Goal: Task Accomplishment & Management: Manage account settings

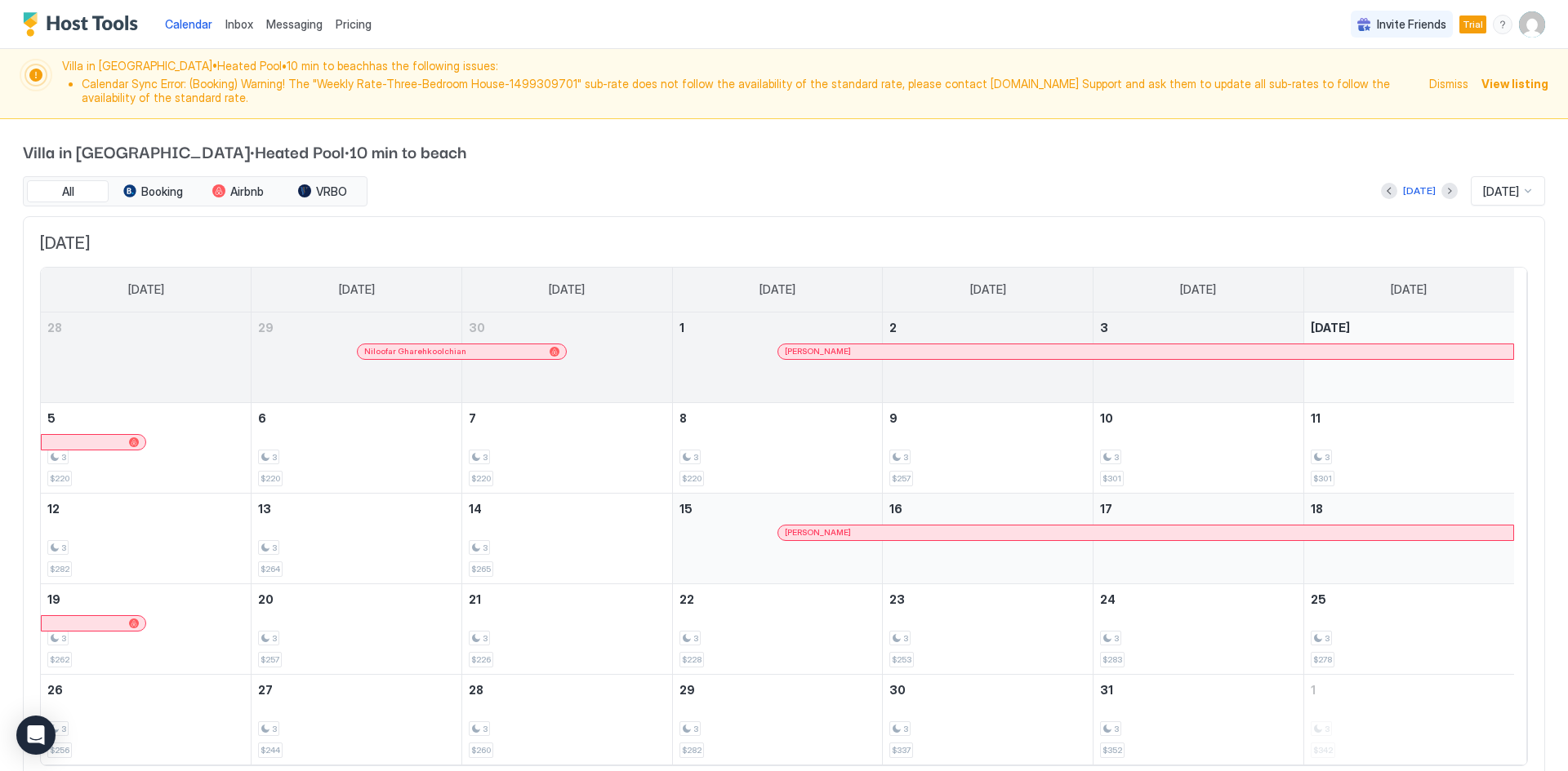
click at [1520, 35] on img "User profile" at bounding box center [1532, 24] width 26 height 26
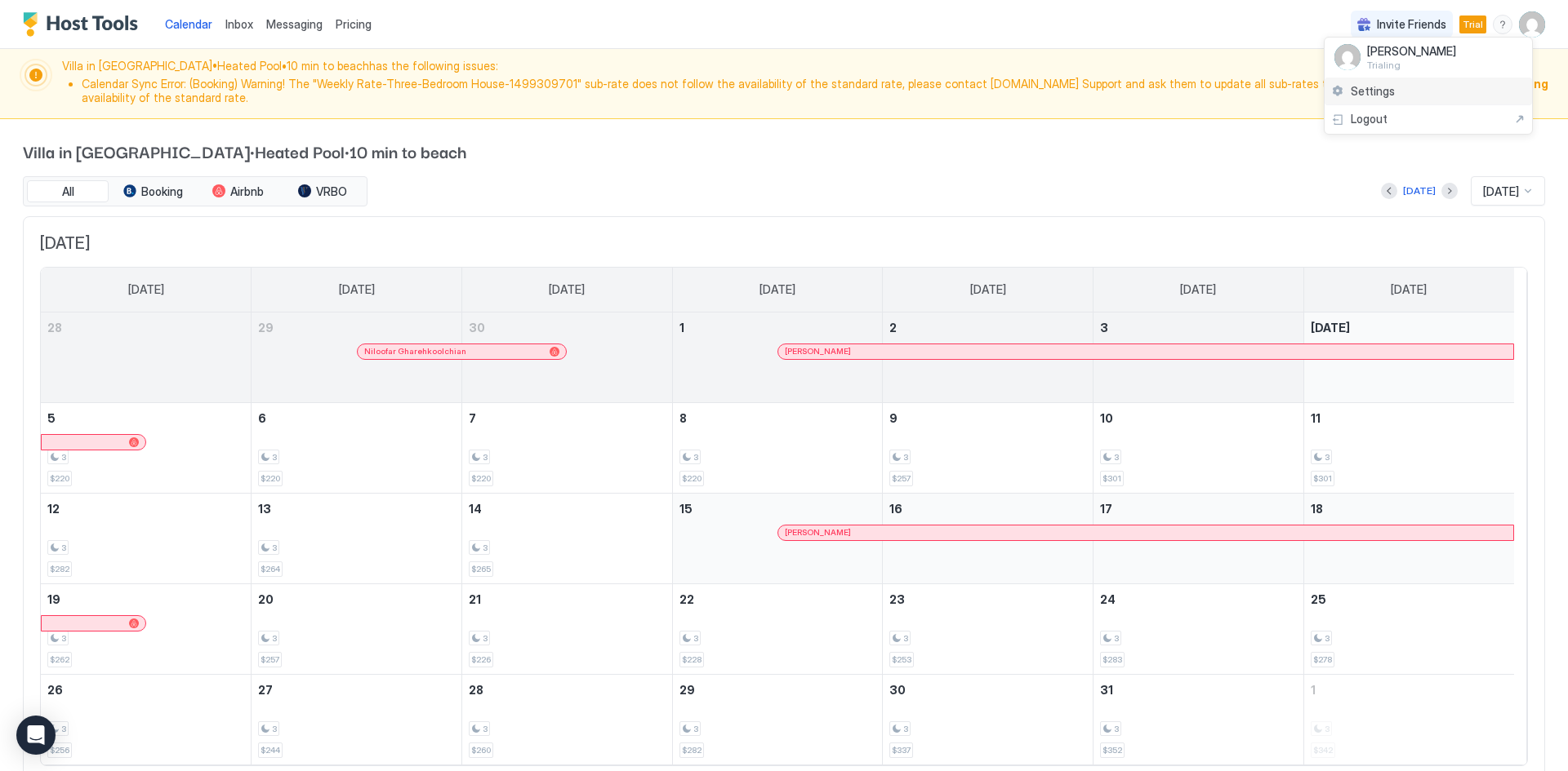
click at [1379, 87] on span "Settings" at bounding box center [1373, 91] width 44 height 15
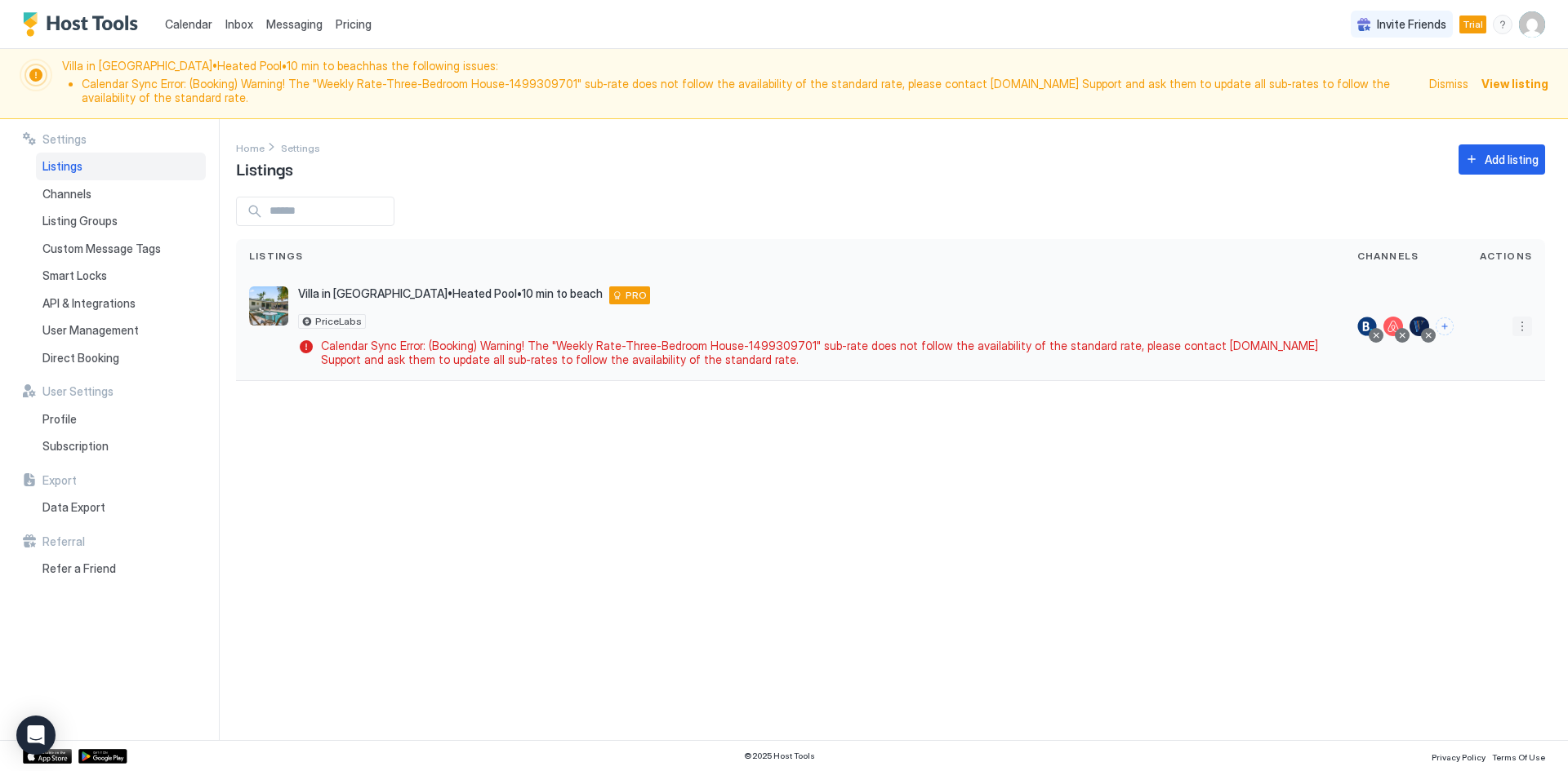
click at [1516, 324] on button "More options" at bounding box center [1522, 326] width 20 height 20
click at [1474, 452] on span "Airbnb Settings" at bounding box center [1483, 454] width 73 height 12
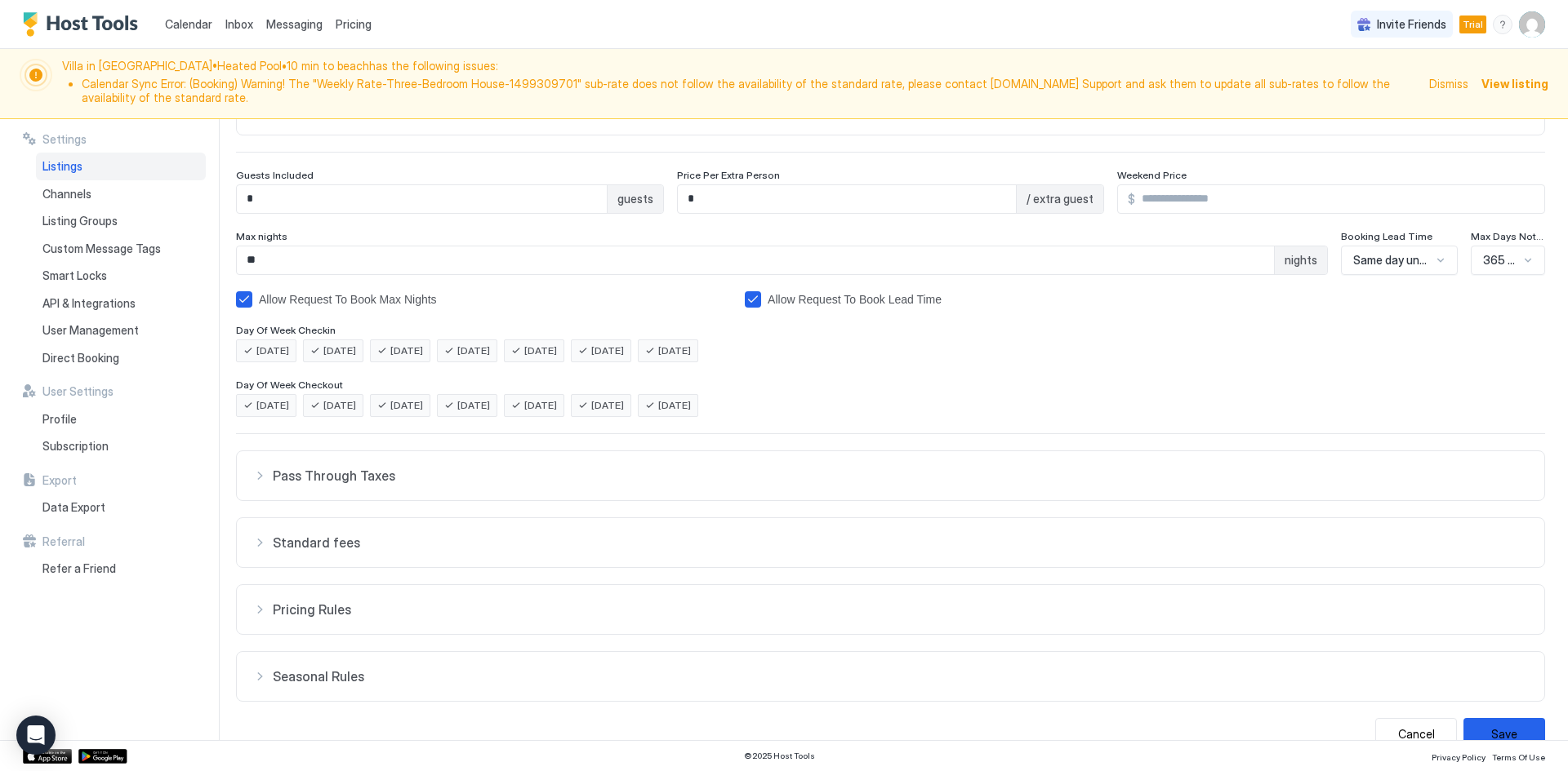
scroll to position [207, 0]
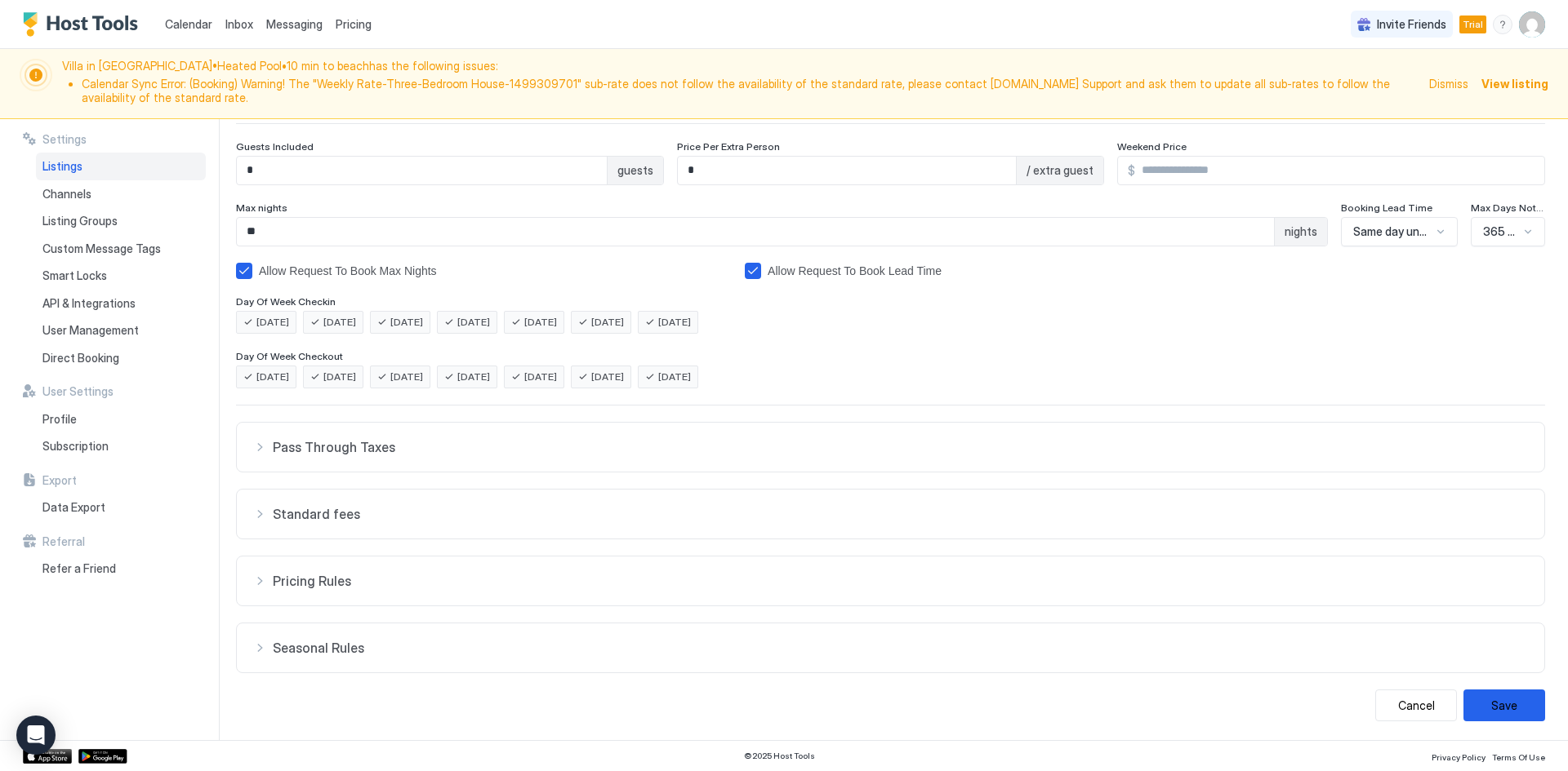
click at [412, 458] on button "Pass Through Taxes" at bounding box center [891, 447] width 1308 height 49
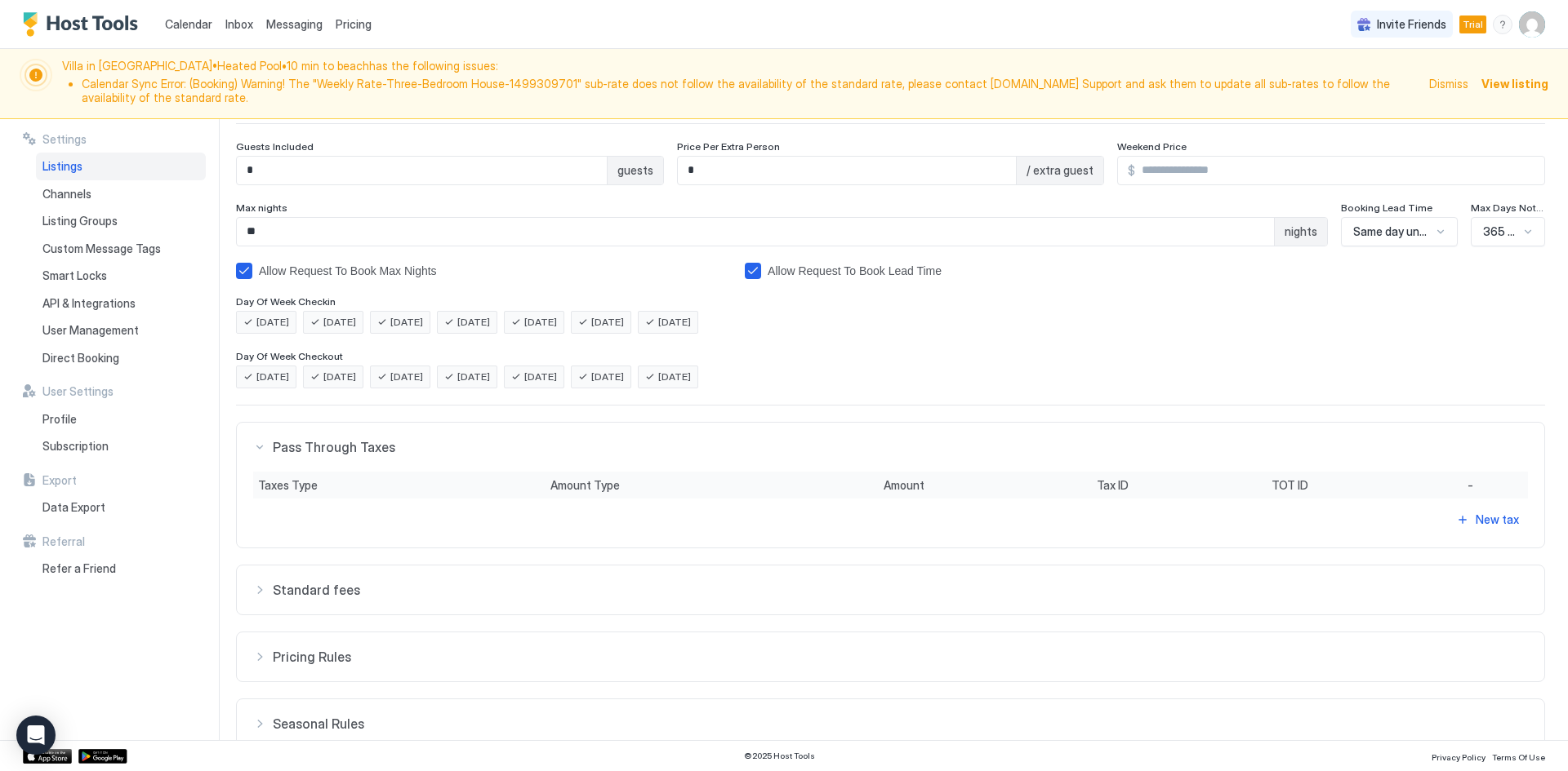
click at [412, 457] on button "Pass Through Taxes" at bounding box center [891, 447] width 1308 height 49
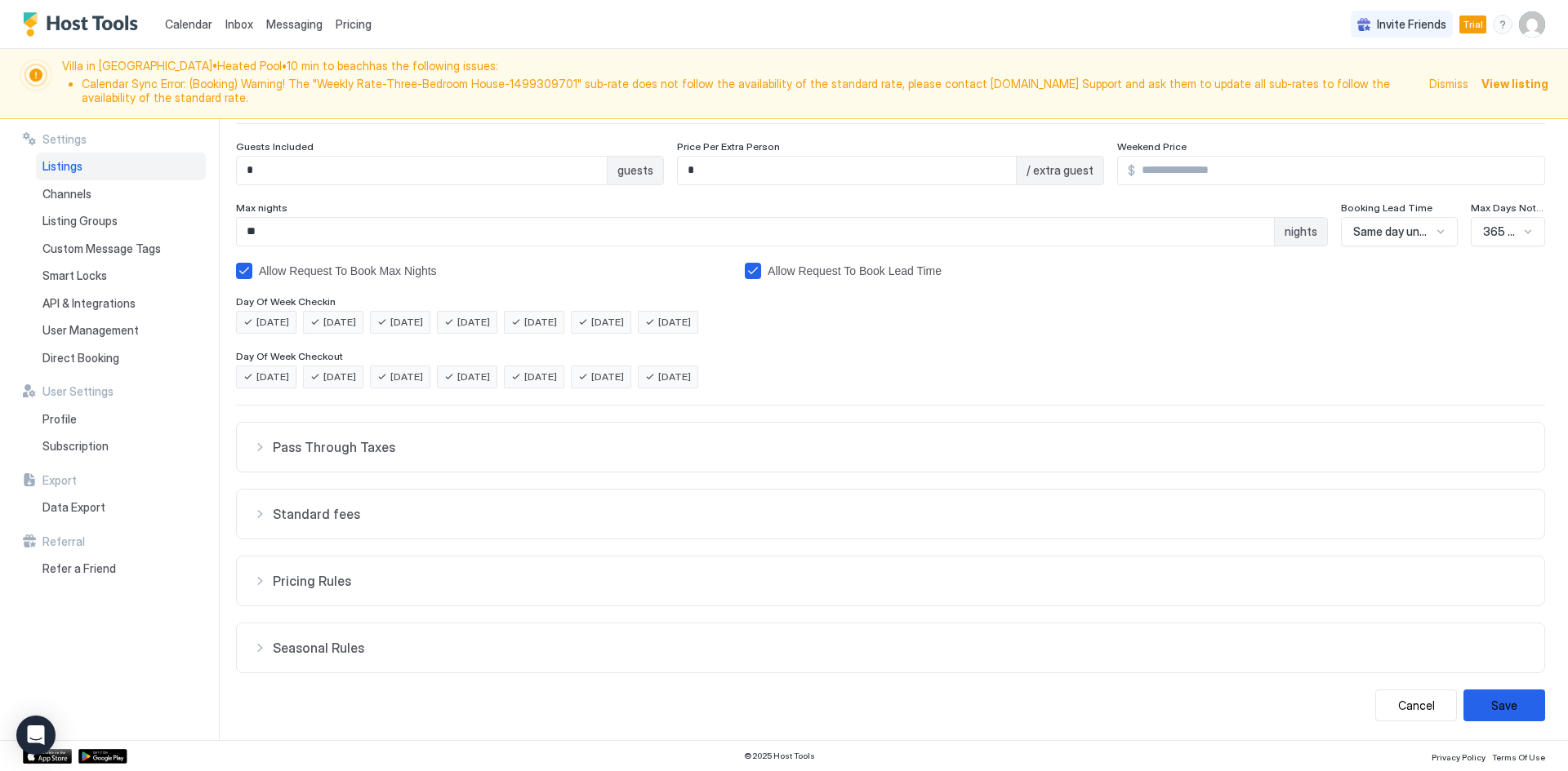
click at [388, 511] on span "Standard fees" at bounding box center [899, 513] width 1255 height 16
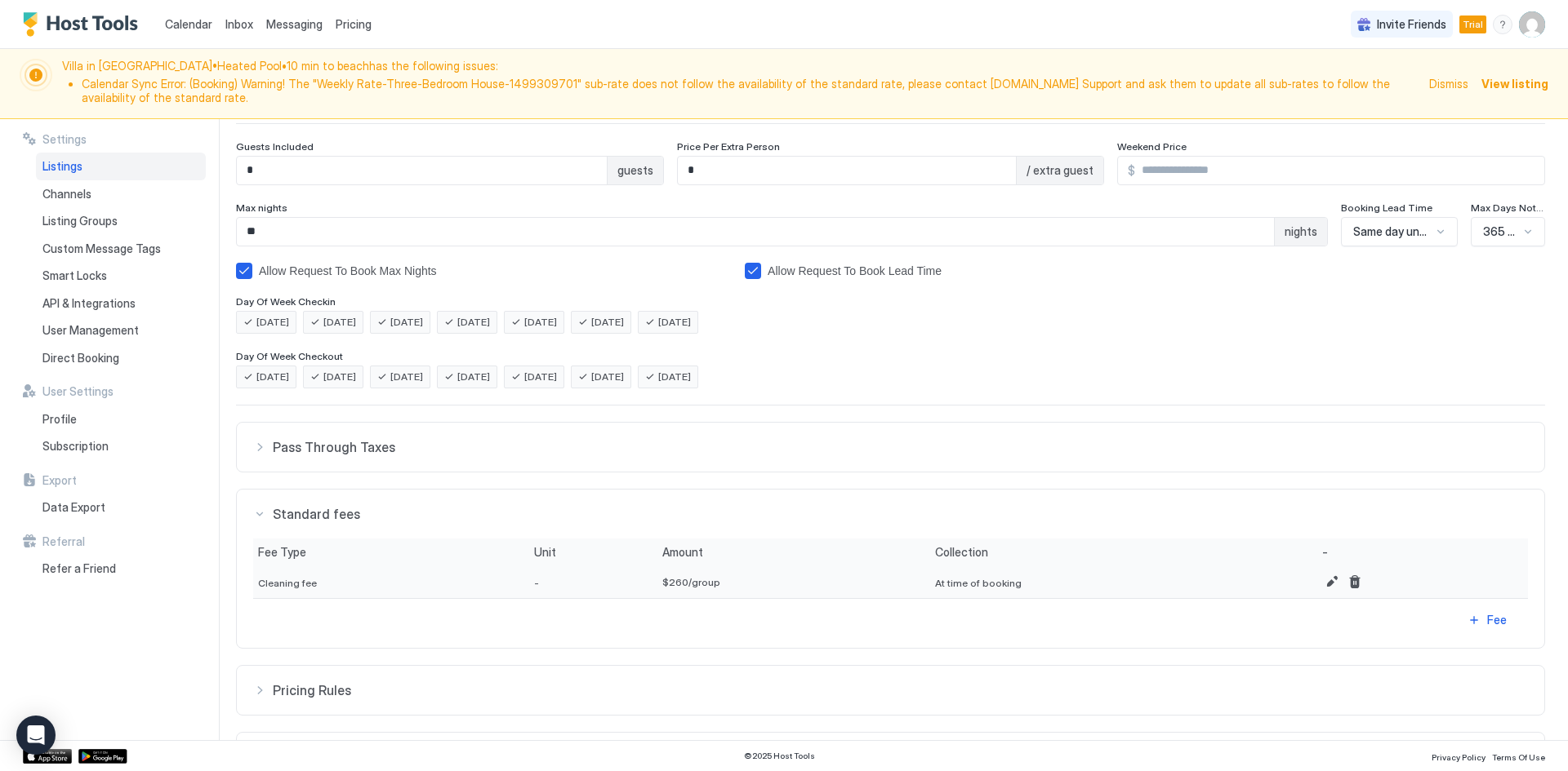
click at [388, 511] on span "Standard fees" at bounding box center [899, 513] width 1255 height 16
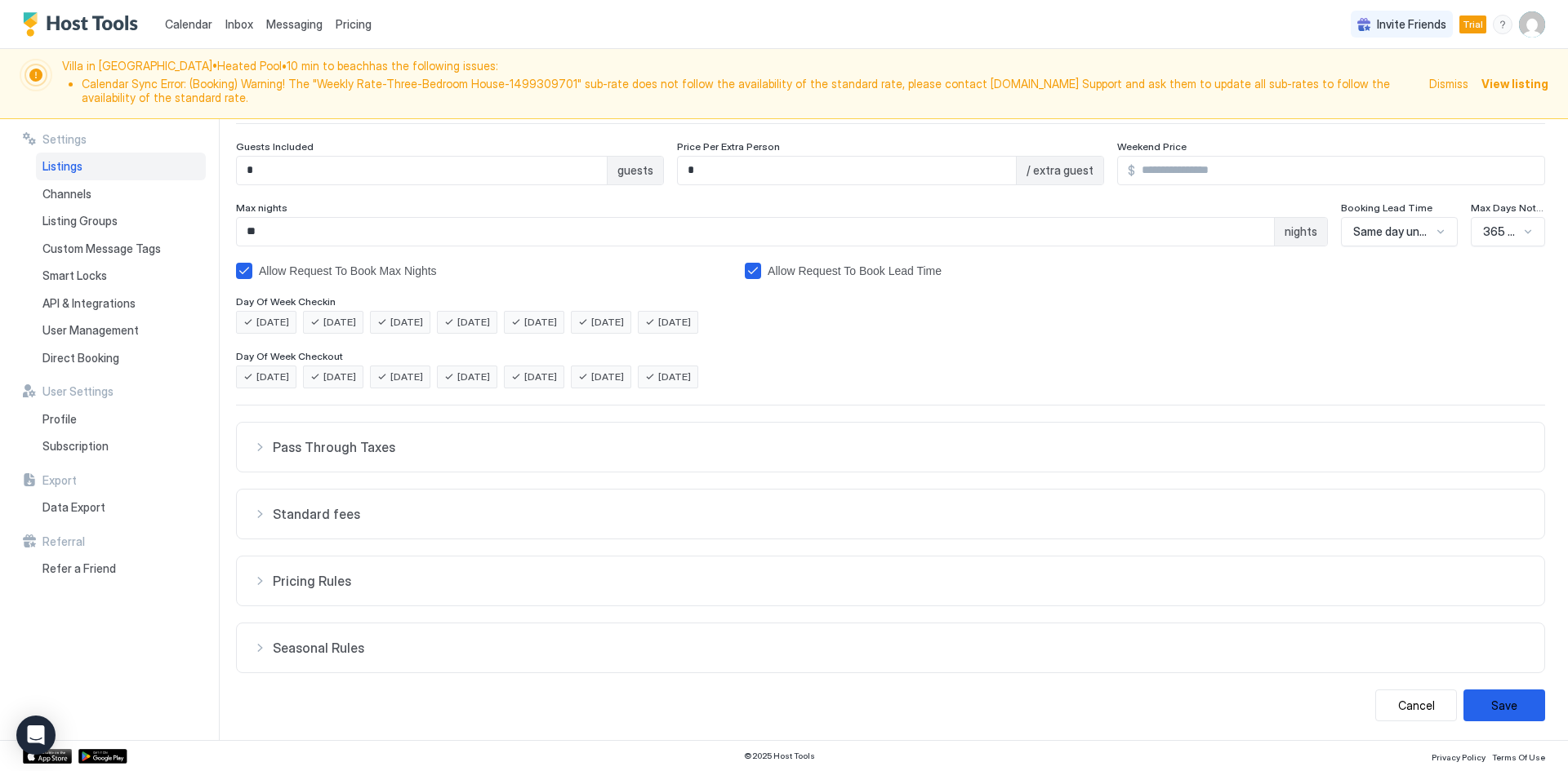
click at [394, 577] on span "Pricing Rules" at bounding box center [899, 581] width 1255 height 16
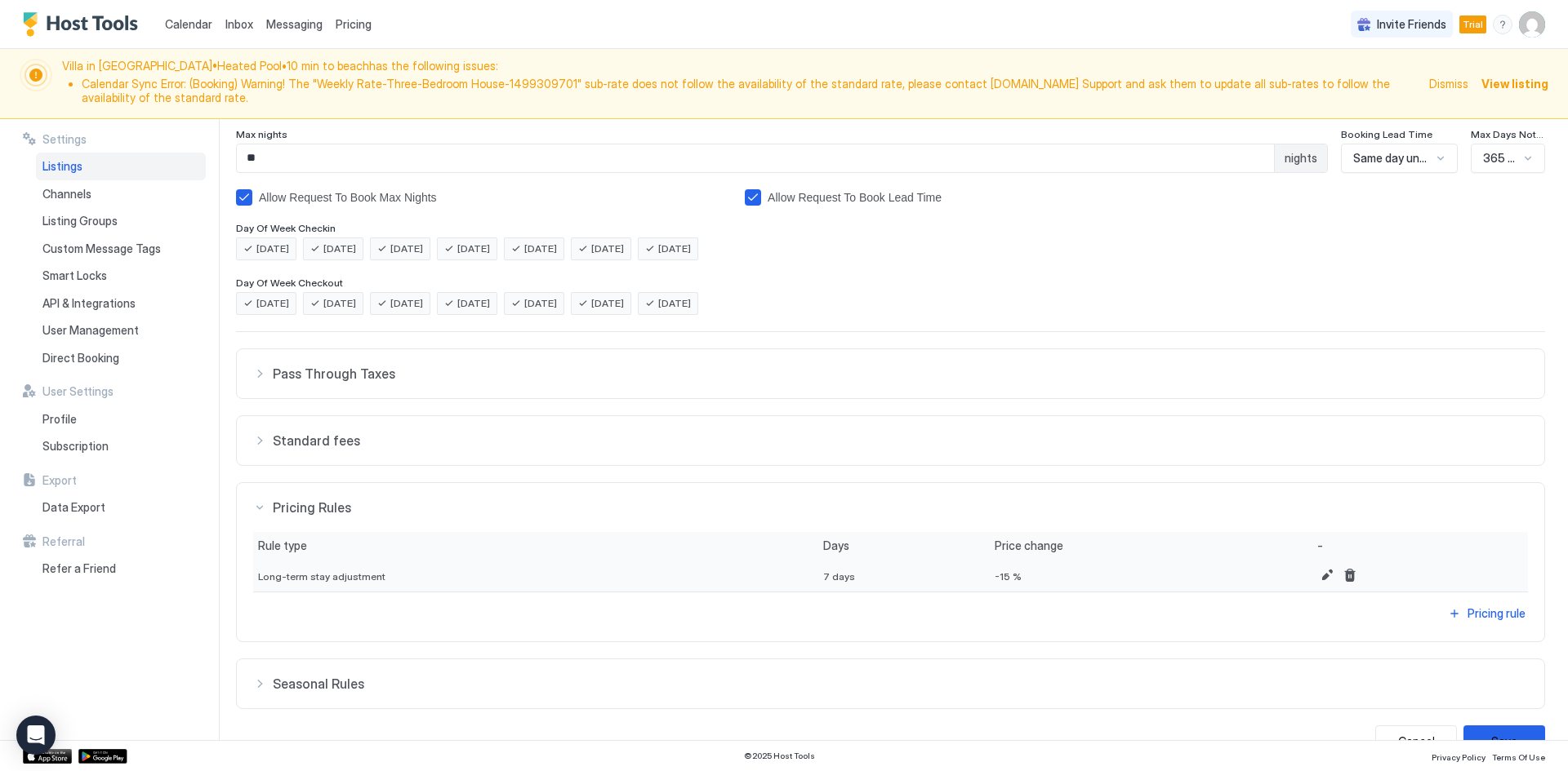
scroll to position [316, 0]
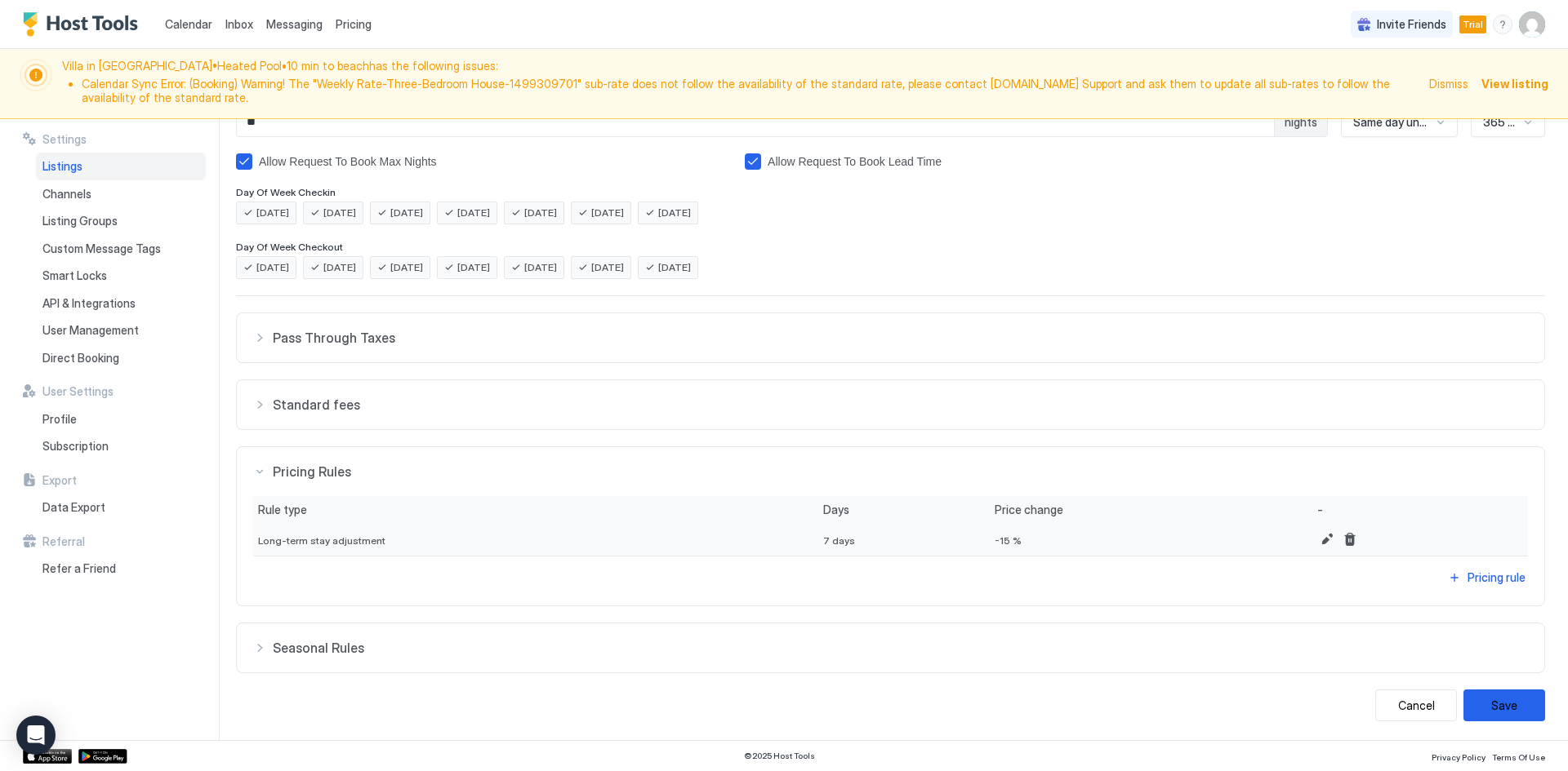
click at [407, 641] on span "Seasonal Rules" at bounding box center [899, 647] width 1255 height 16
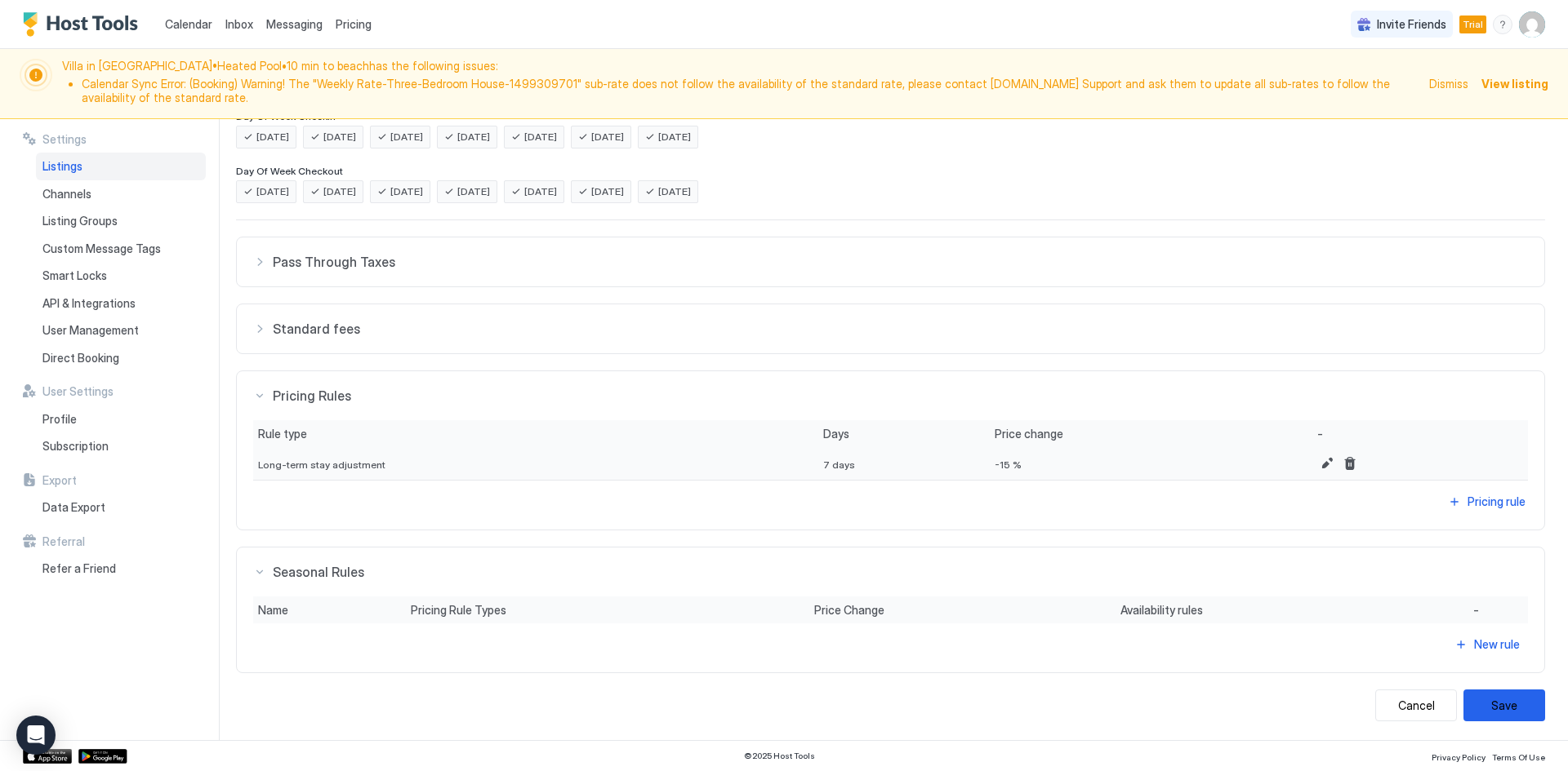
scroll to position [0, 0]
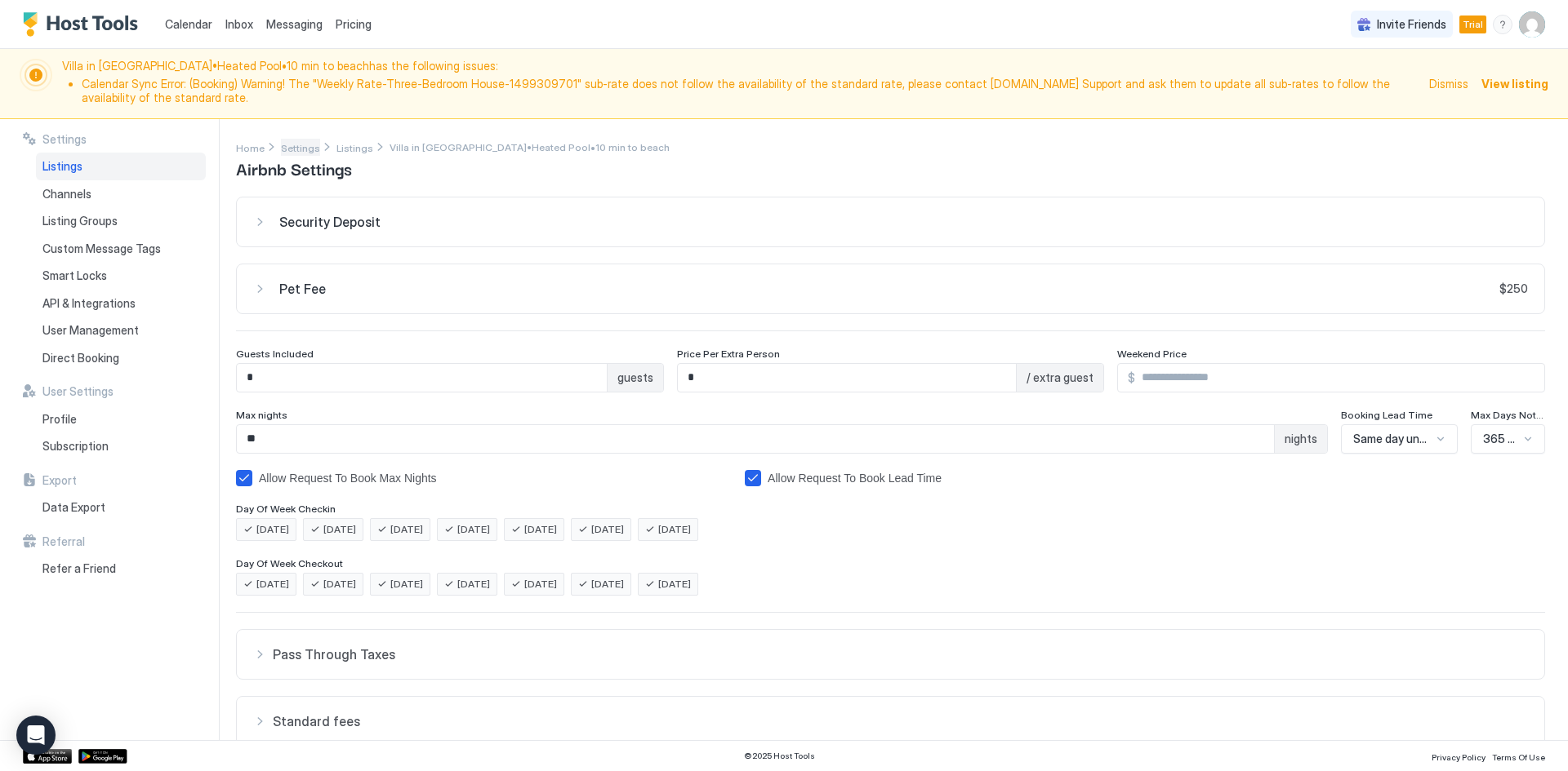
click at [298, 151] on span "Settings" at bounding box center [300, 148] width 39 height 12
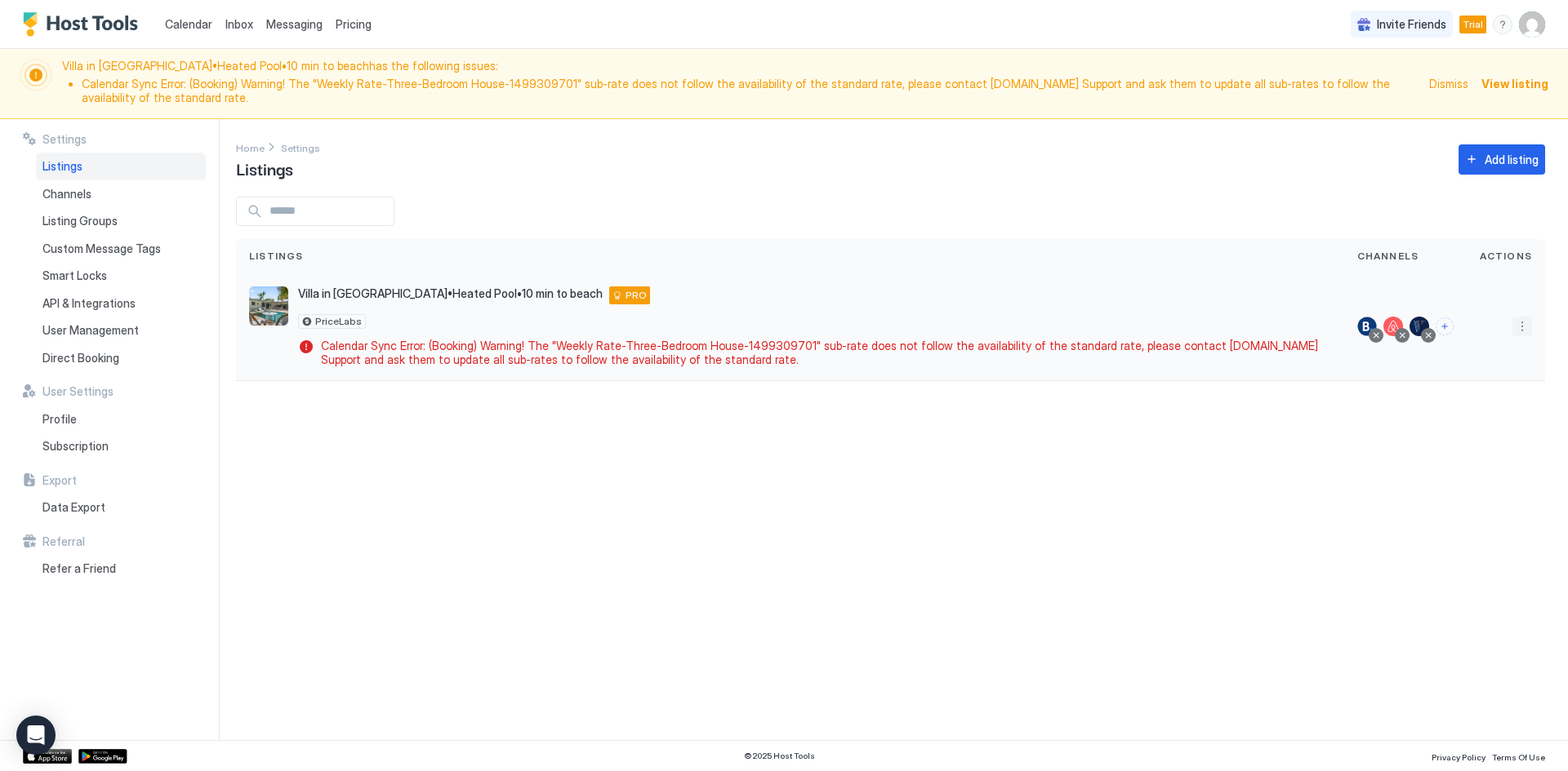
click at [1520, 330] on button "More options" at bounding box center [1522, 326] width 20 height 20
click at [1491, 408] on div "Listing Settings" at bounding box center [1480, 402] width 112 height 26
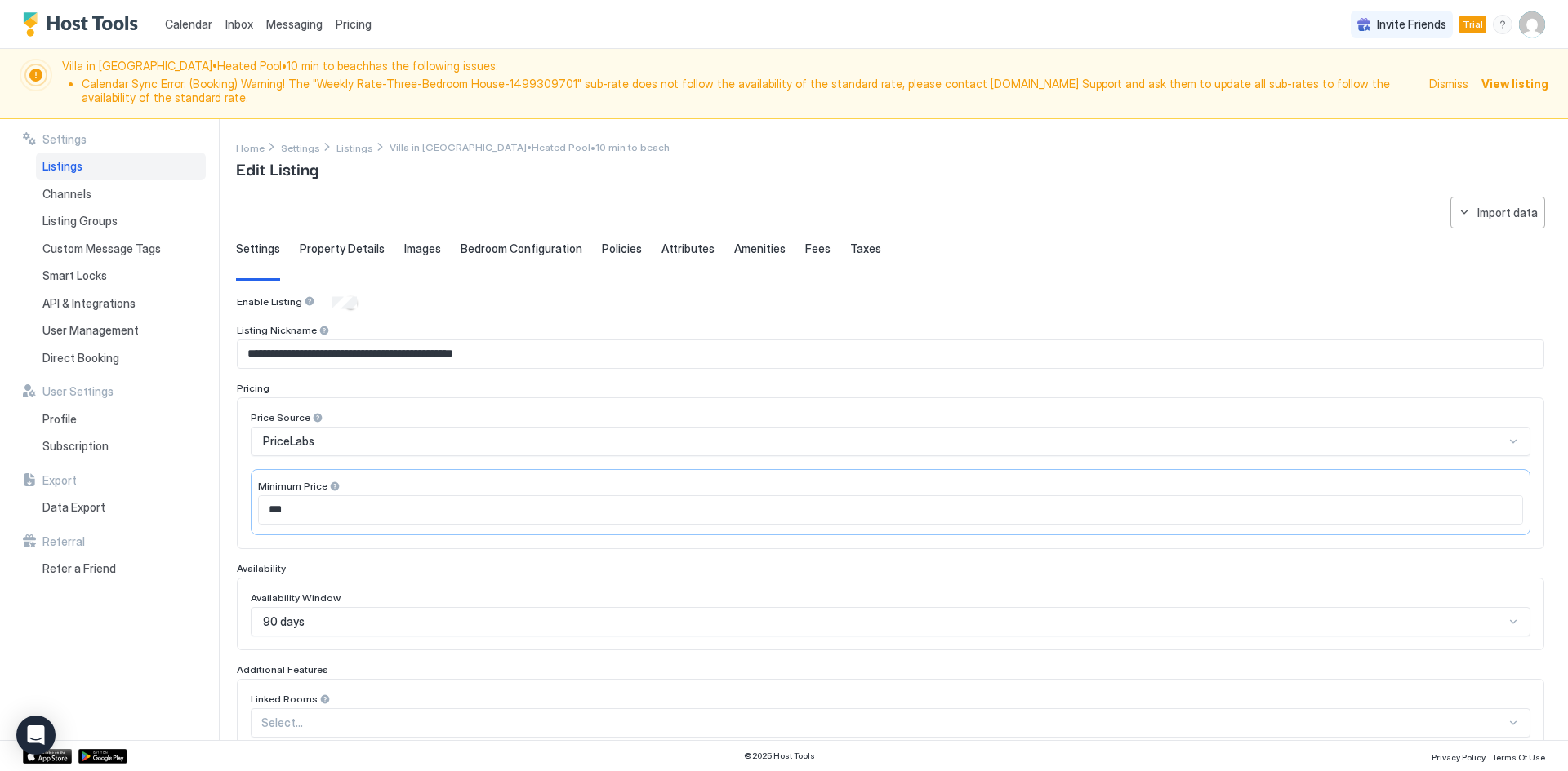
click at [318, 244] on span "Property Details" at bounding box center [342, 248] width 85 height 15
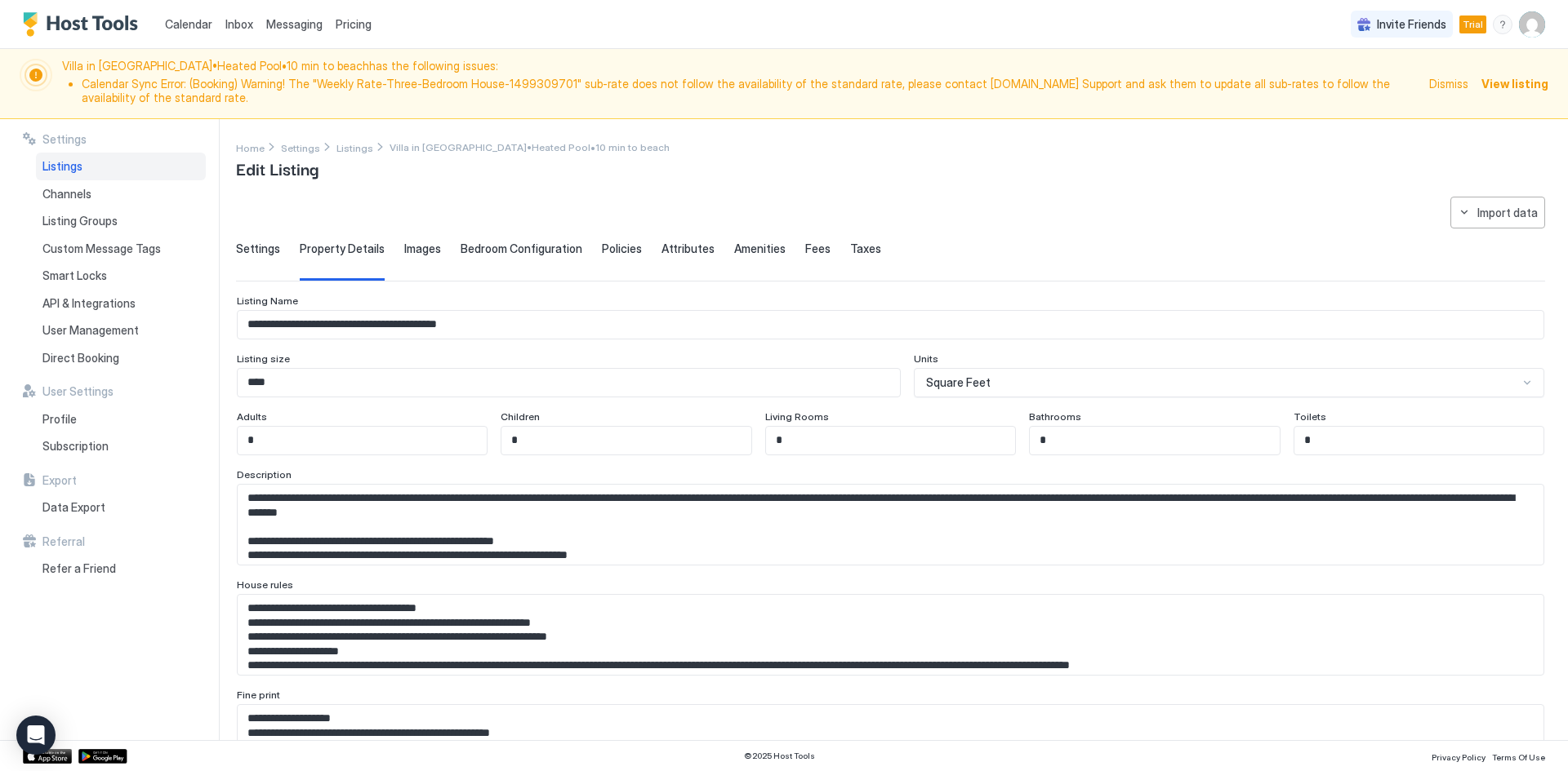
click at [603, 248] on span "Policies" at bounding box center [622, 248] width 40 height 15
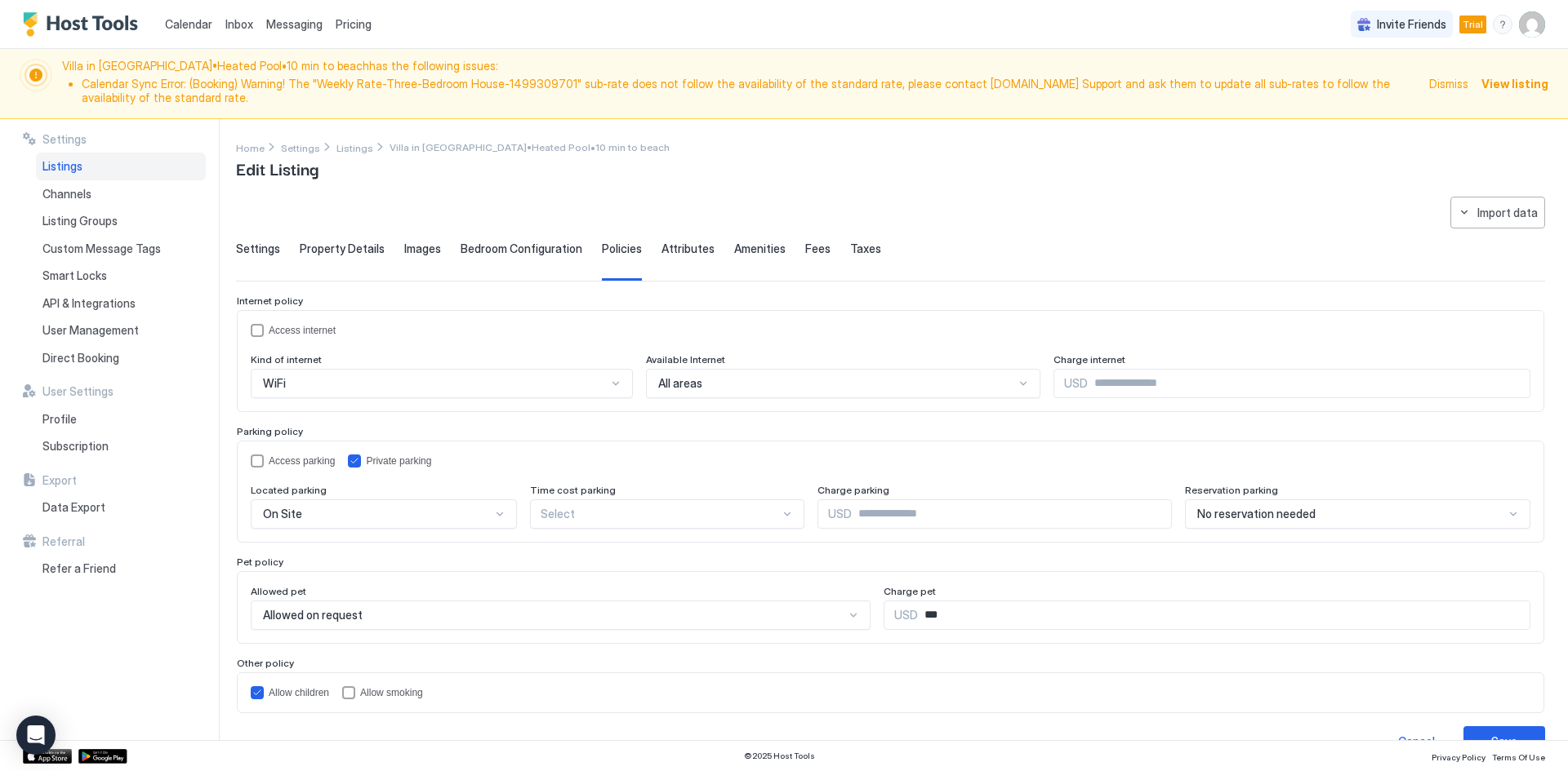
click at [186, 22] on span "Calendar" at bounding box center [189, 24] width 48 height 14
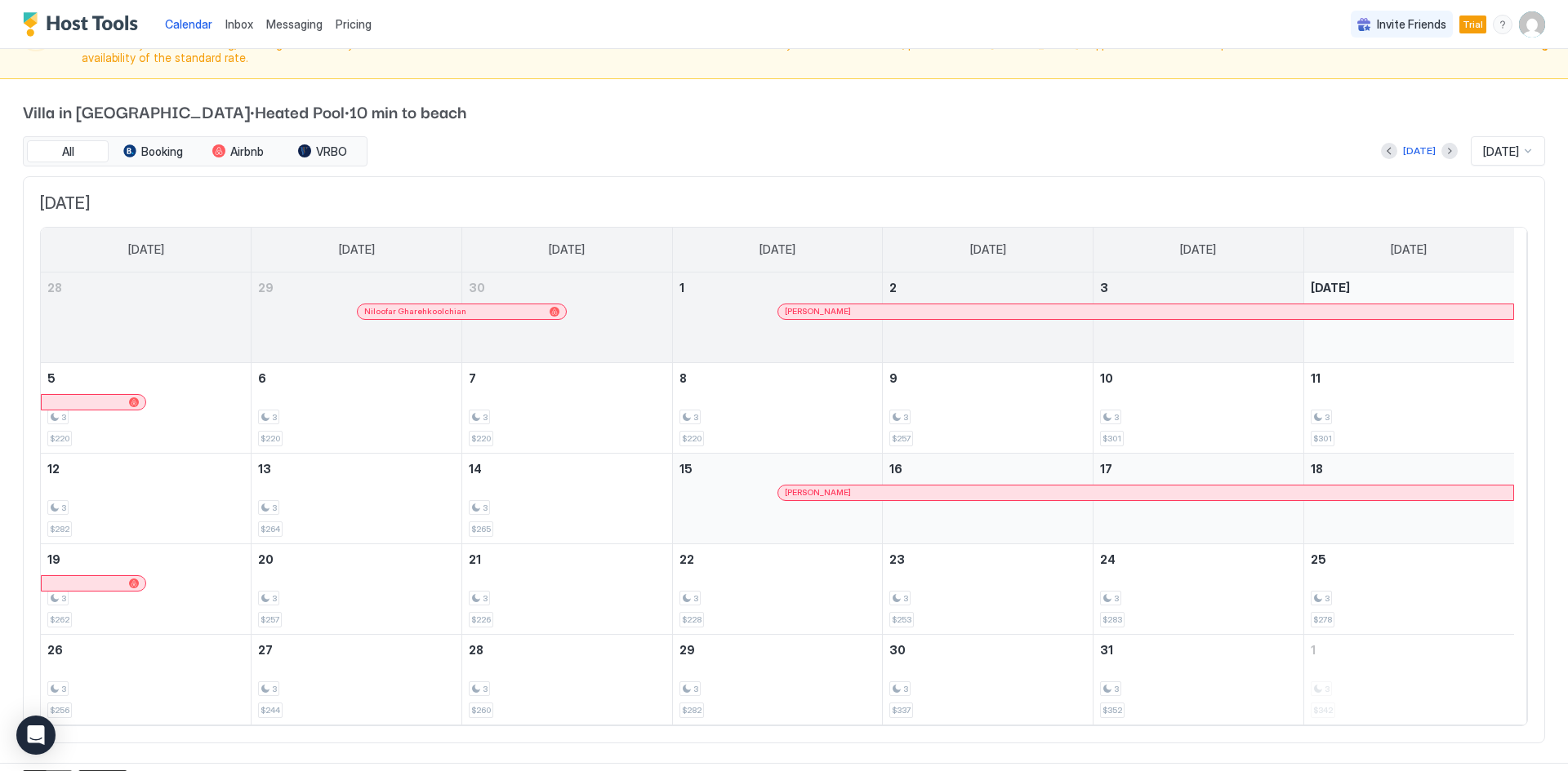
scroll to position [61, 0]
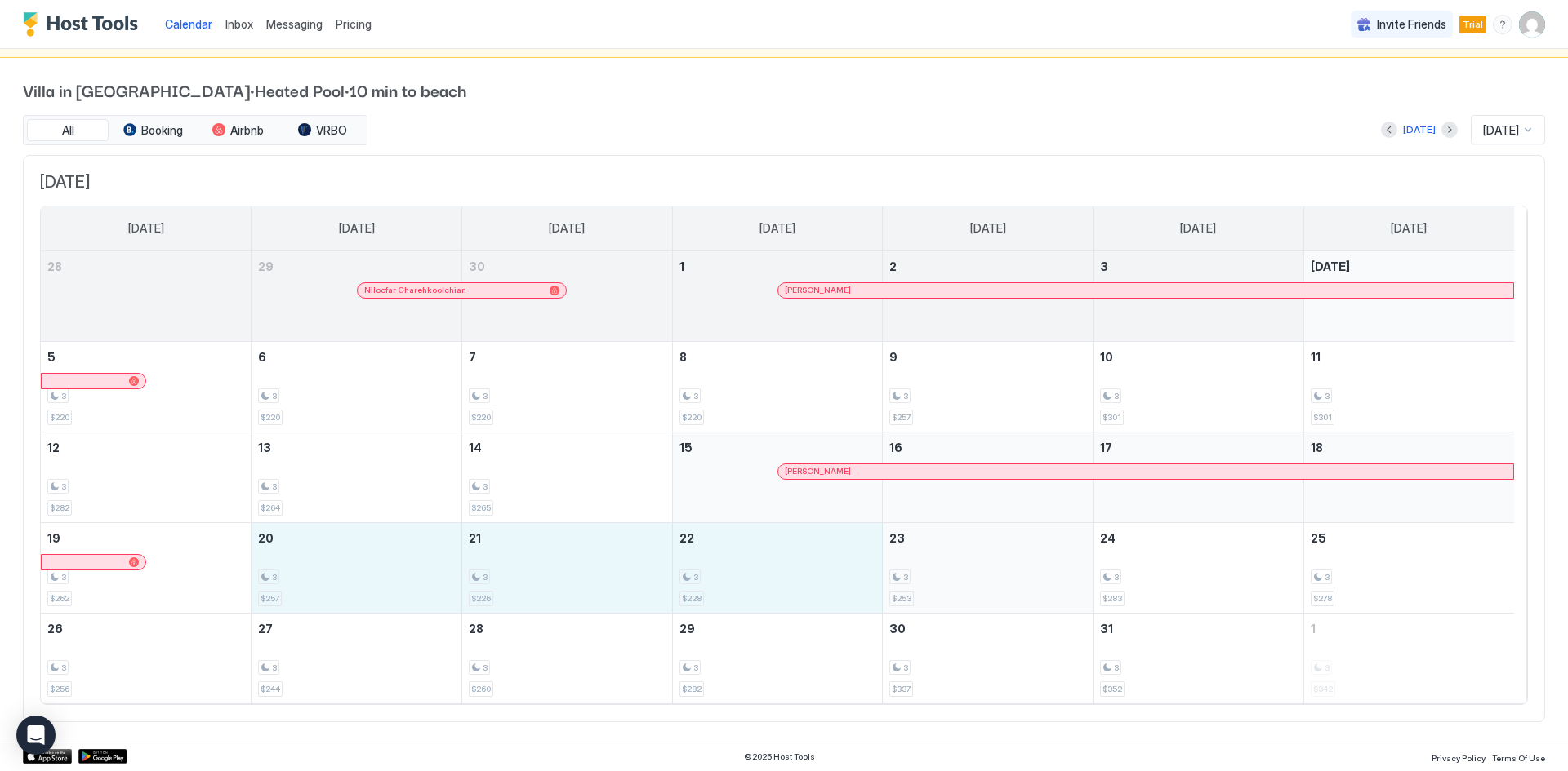
drag, startPoint x: 330, startPoint y: 570, endPoint x: 927, endPoint y: 572, distance: 597.0
click at [927, 572] on tr "19 3 $262 20 3 $257 21 3 $226 22 3 $228 23 3 $253 24 3 $283 25 3 $278" at bounding box center [777, 567] width 1473 height 91
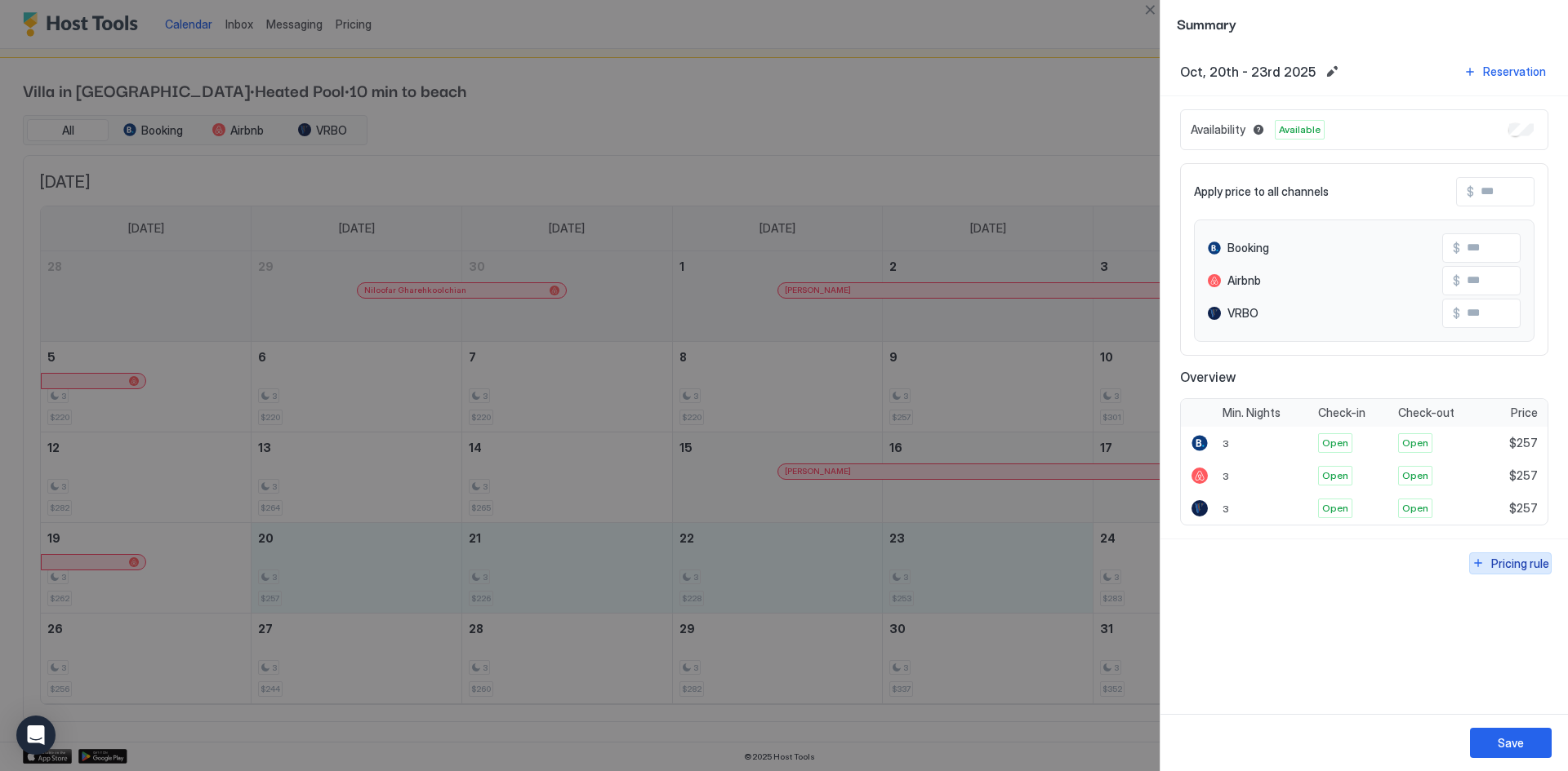
click at [1531, 568] on div "Pricing rule" at bounding box center [1520, 564] width 58 height 17
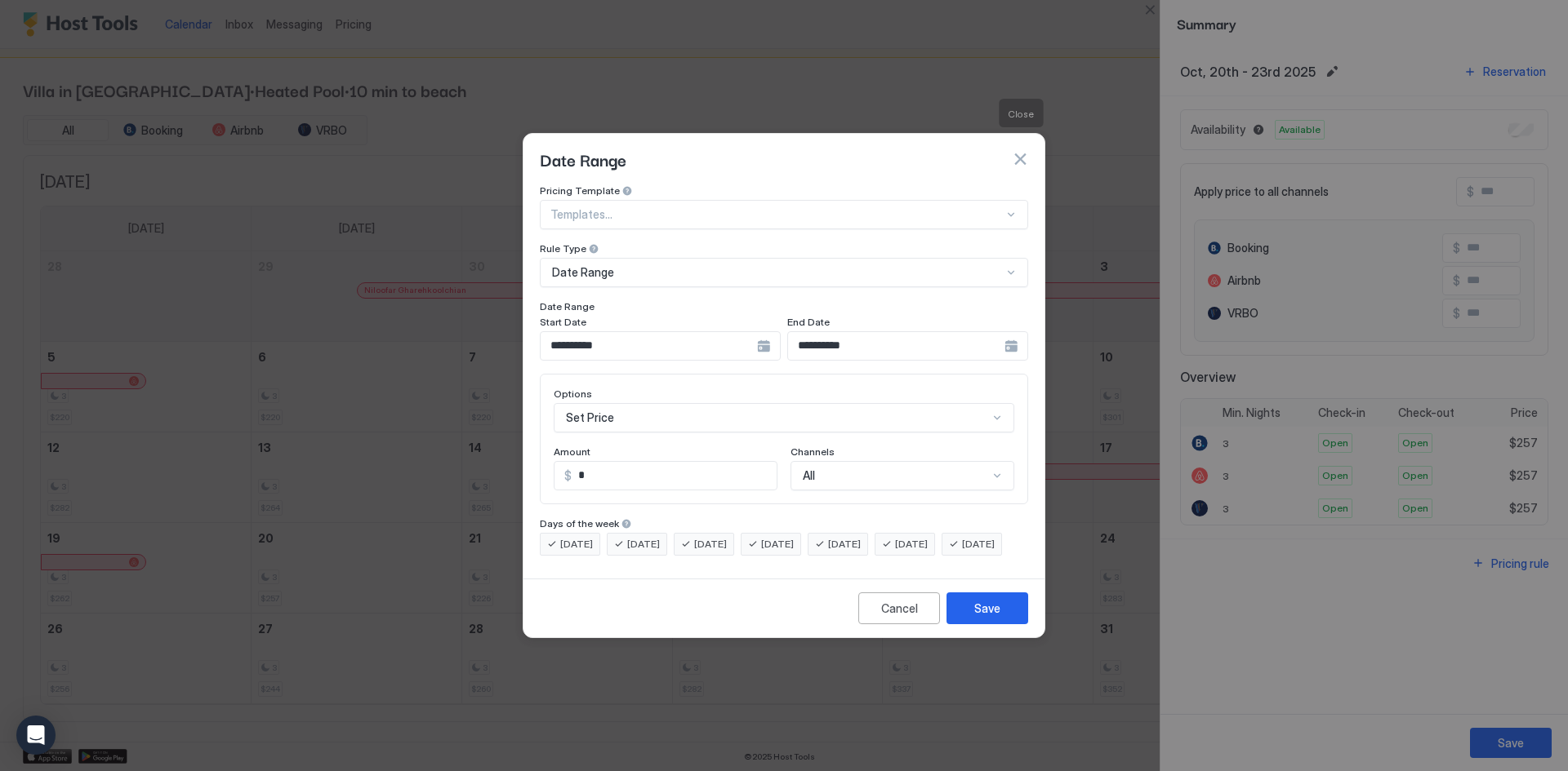
click at [1021, 151] on button "button" at bounding box center [1020, 159] width 16 height 16
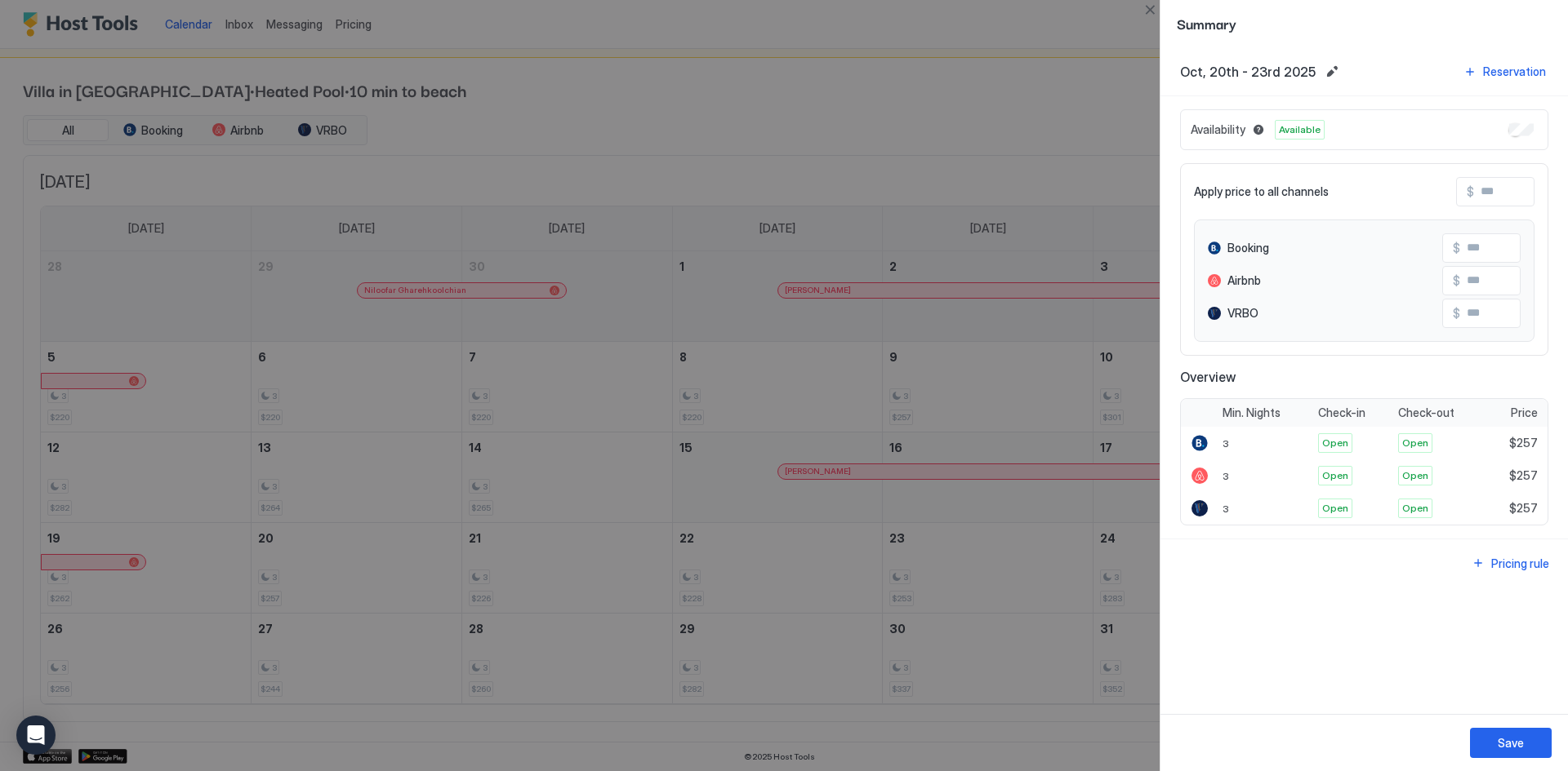
click at [1036, 99] on div at bounding box center [784, 386] width 1568 height 771
drag, startPoint x: 750, startPoint y: 169, endPoint x: 728, endPoint y: 159, distance: 24.2
click at [748, 169] on div at bounding box center [784, 386] width 1568 height 771
drag, startPoint x: 262, startPoint y: 29, endPoint x: 829, endPoint y: 66, distance: 568.2
click at [264, 29] on div at bounding box center [784, 386] width 1568 height 771
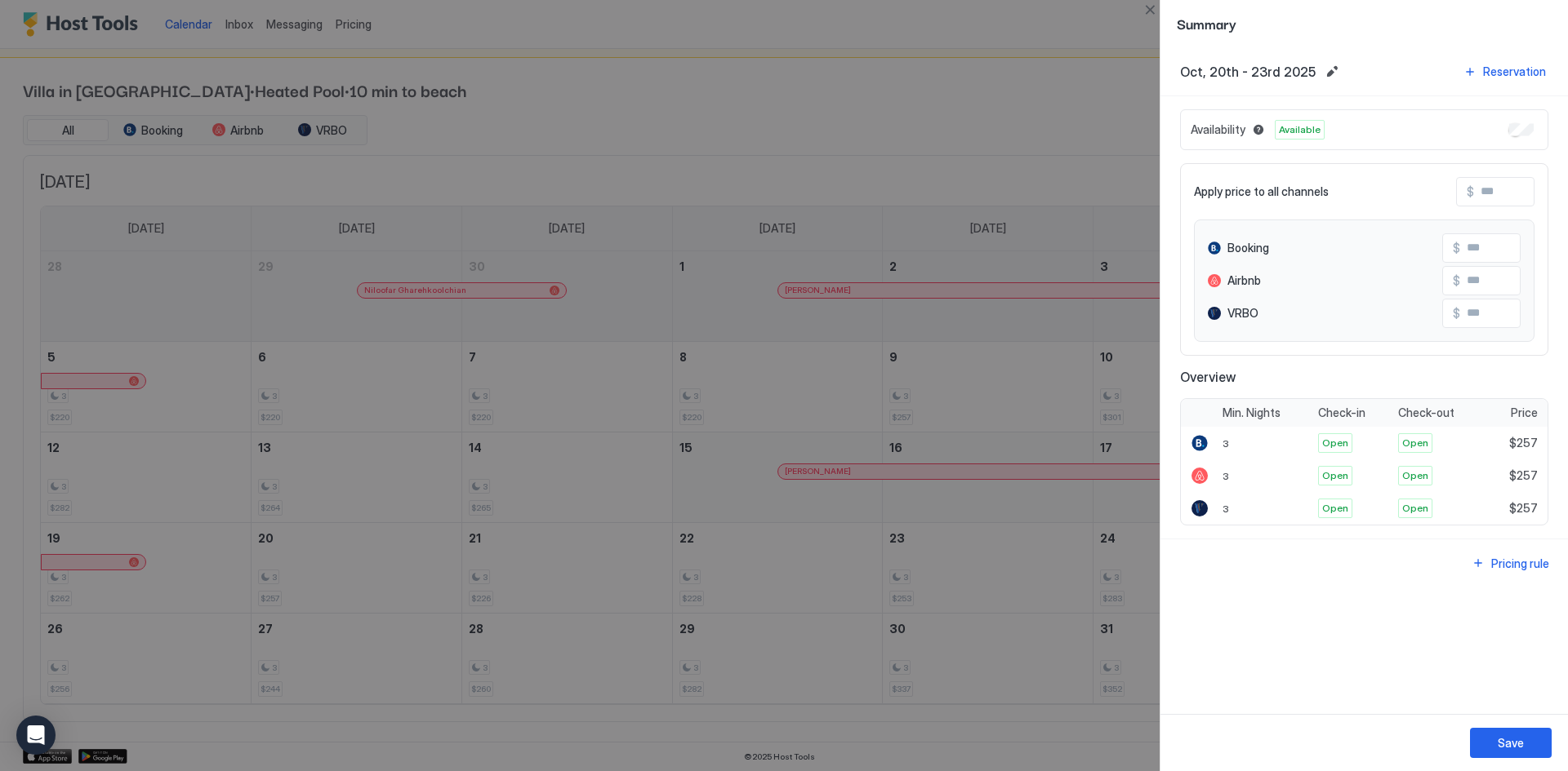
click at [1015, 103] on div at bounding box center [784, 386] width 1568 height 771
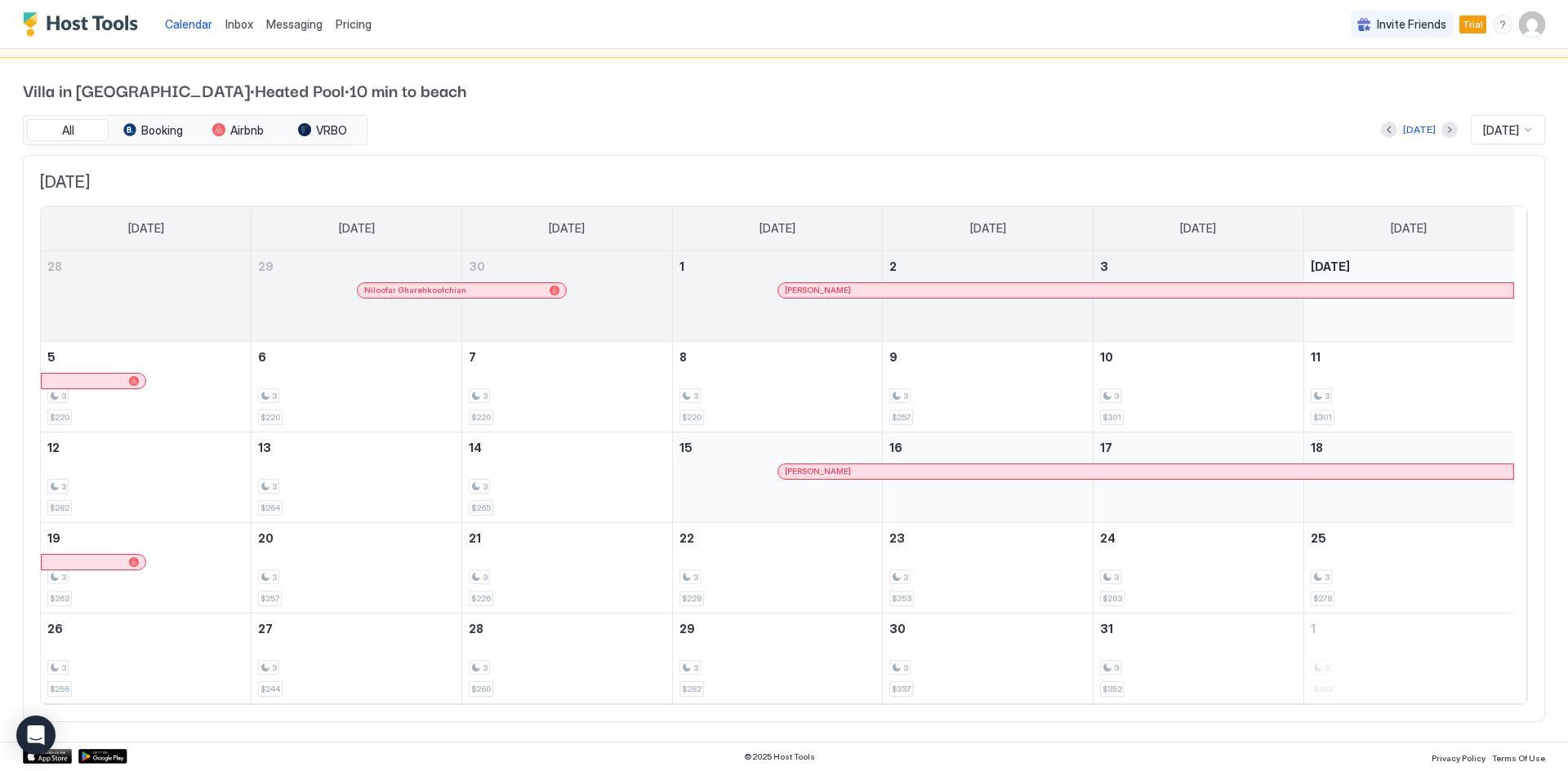
click at [1526, 16] on img "User profile" at bounding box center [1532, 24] width 26 height 26
click at [1424, 99] on div "Settings" at bounding box center [1428, 92] width 208 height 29
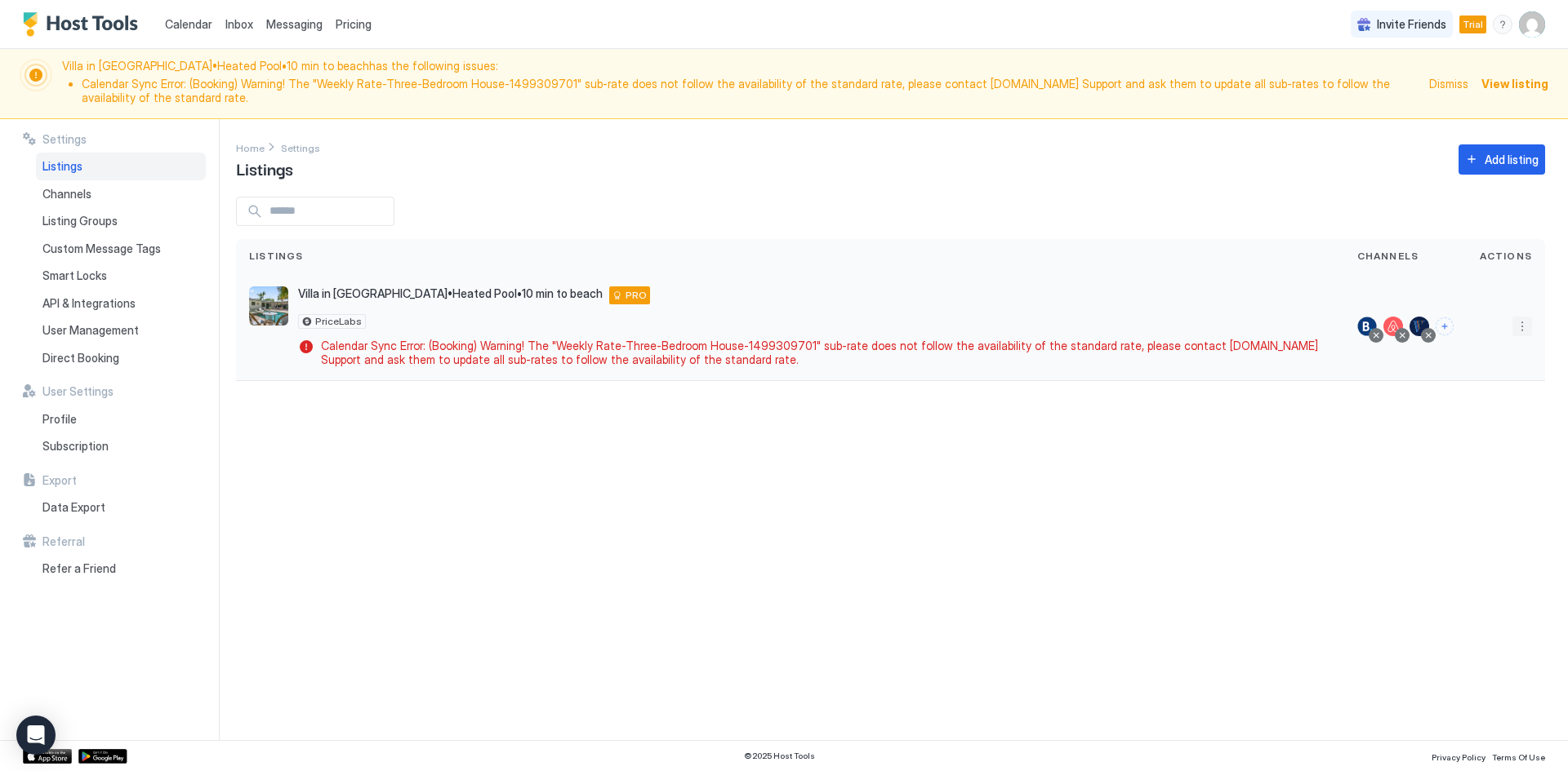
click at [1521, 328] on button "More options" at bounding box center [1522, 326] width 20 height 20
click at [1465, 379] on span "Pricing" at bounding box center [1465, 376] width 33 height 12
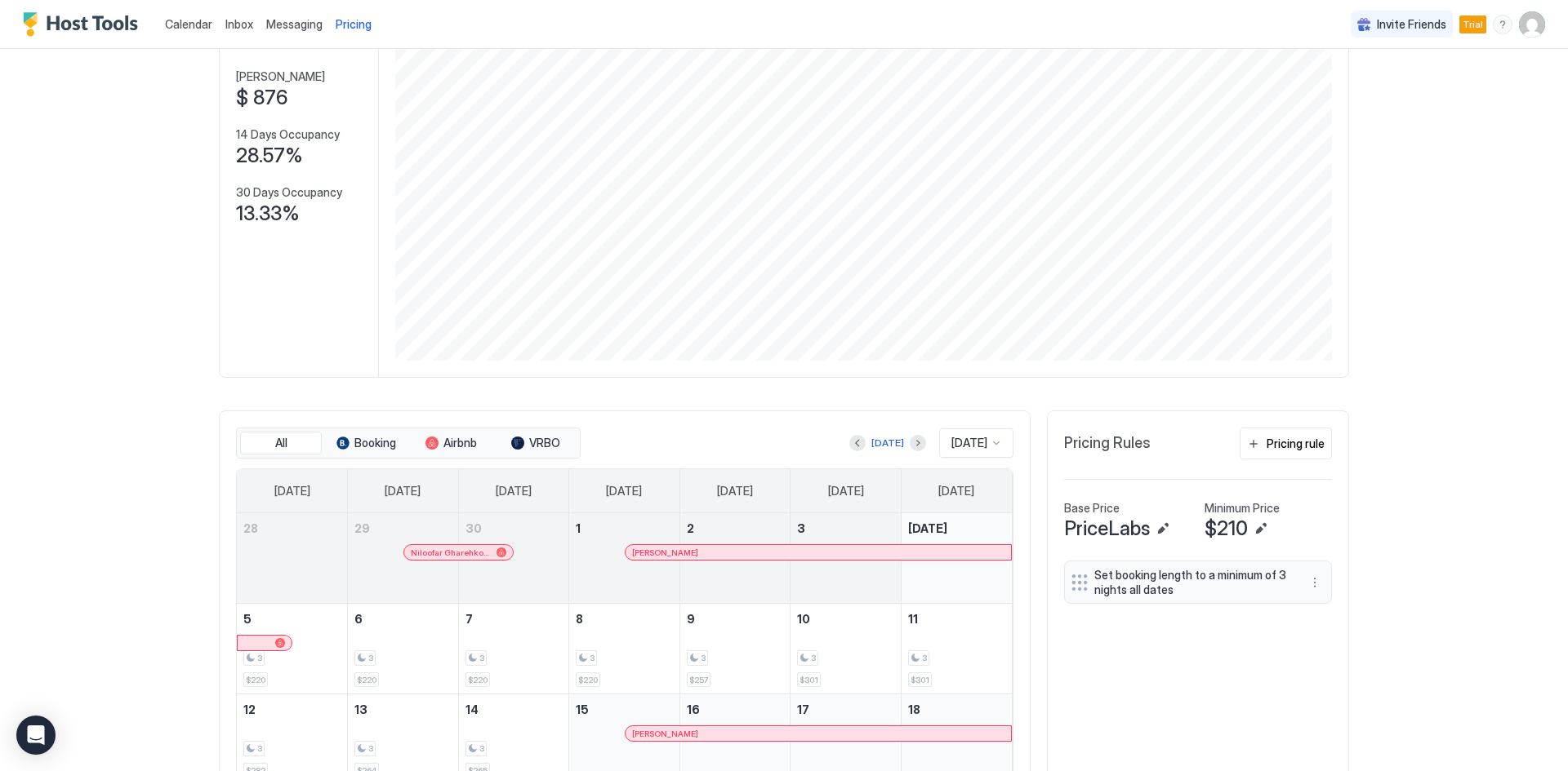
scroll to position [435, 0]
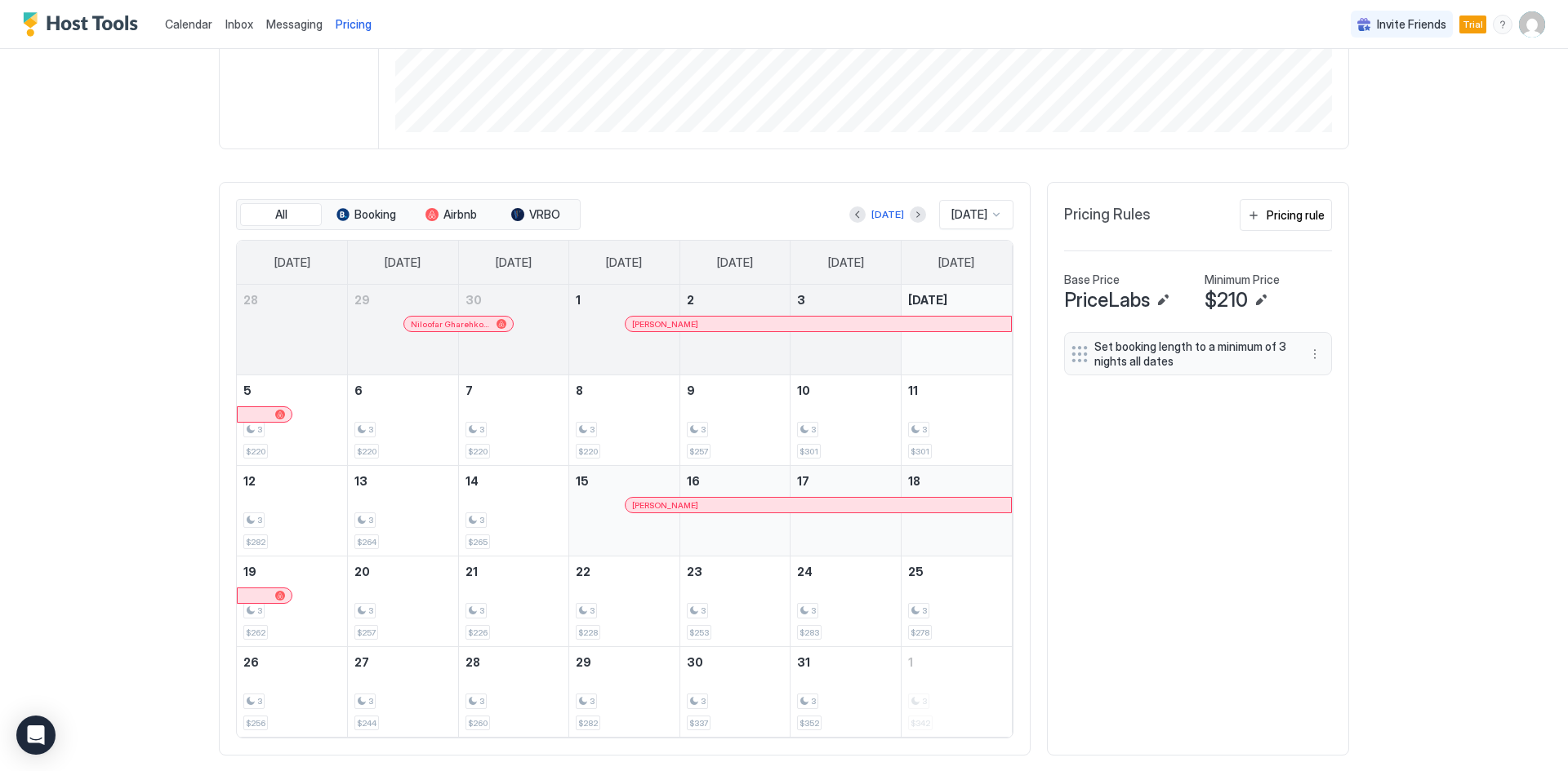
click at [1145, 358] on span "Set booking length to a minimum of 3 nights all dates" at bounding box center [1191, 354] width 195 height 29
click at [1307, 357] on button "More options" at bounding box center [1315, 354] width 20 height 20
click at [1322, 384] on div "Edit" at bounding box center [1330, 377] width 61 height 26
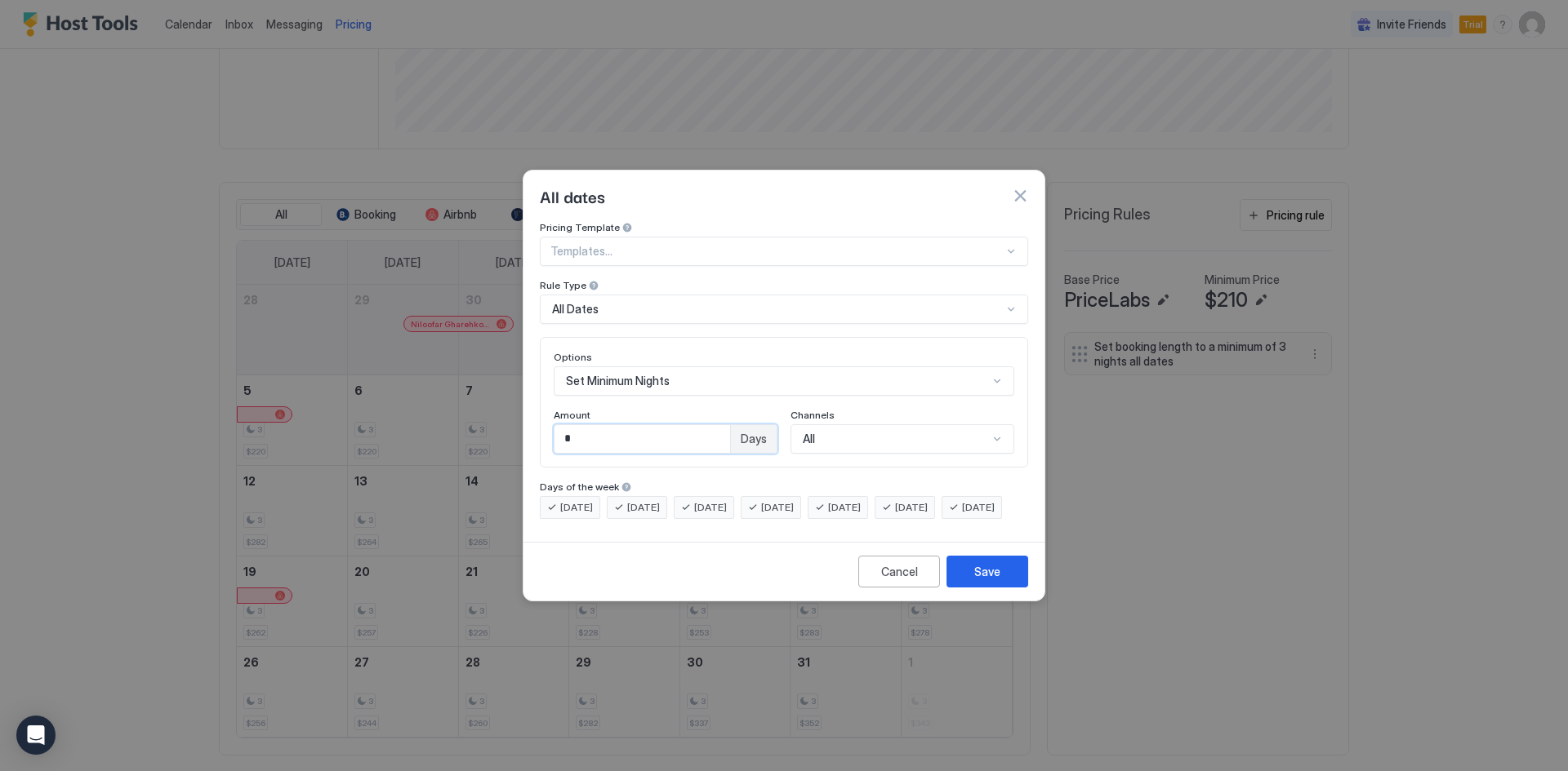
click at [605, 425] on input "*" at bounding box center [642, 439] width 176 height 28
type input "*"
click at [985, 580] on div "Save" at bounding box center [987, 571] width 26 height 17
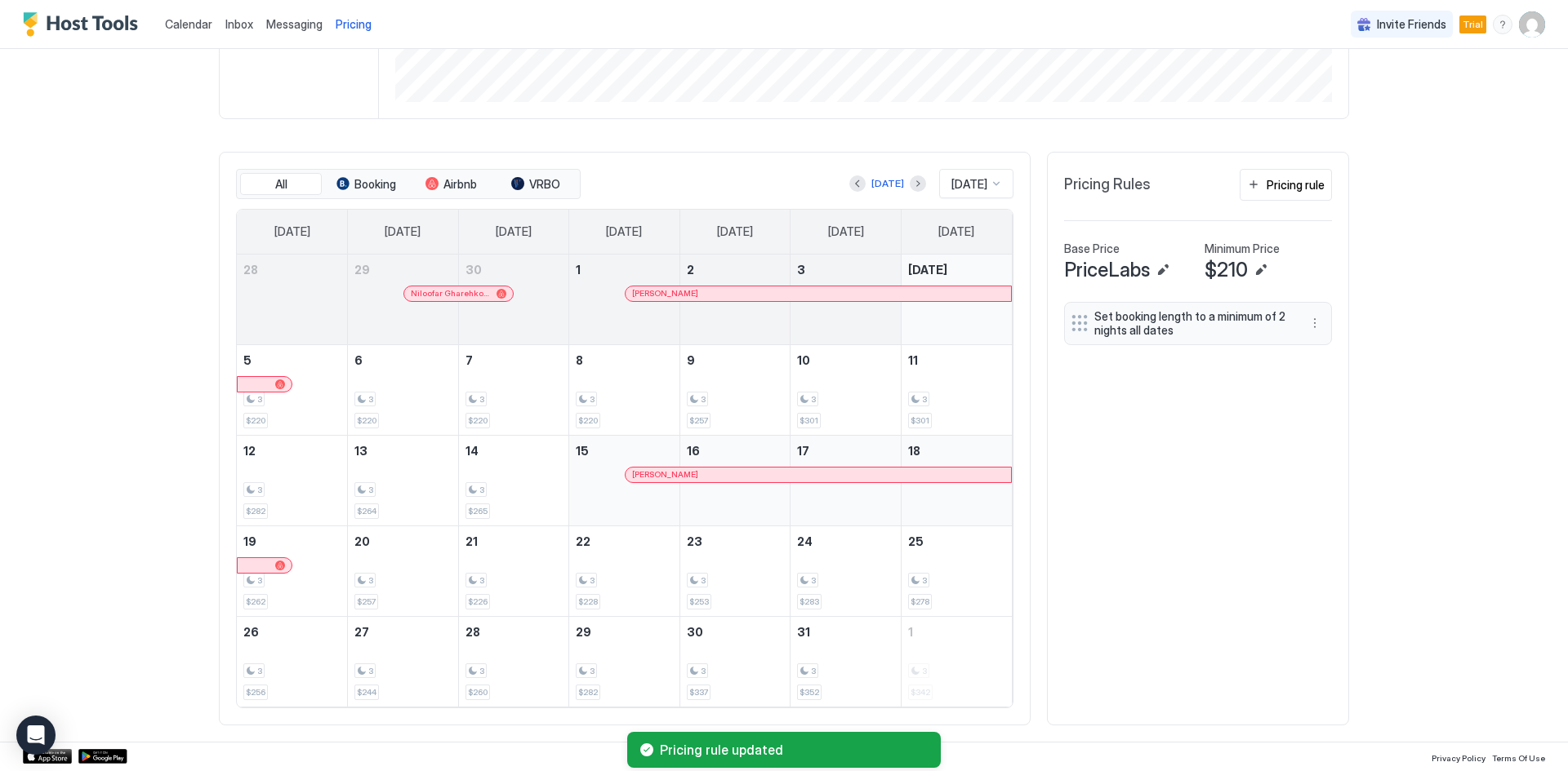
scroll to position [365, 0]
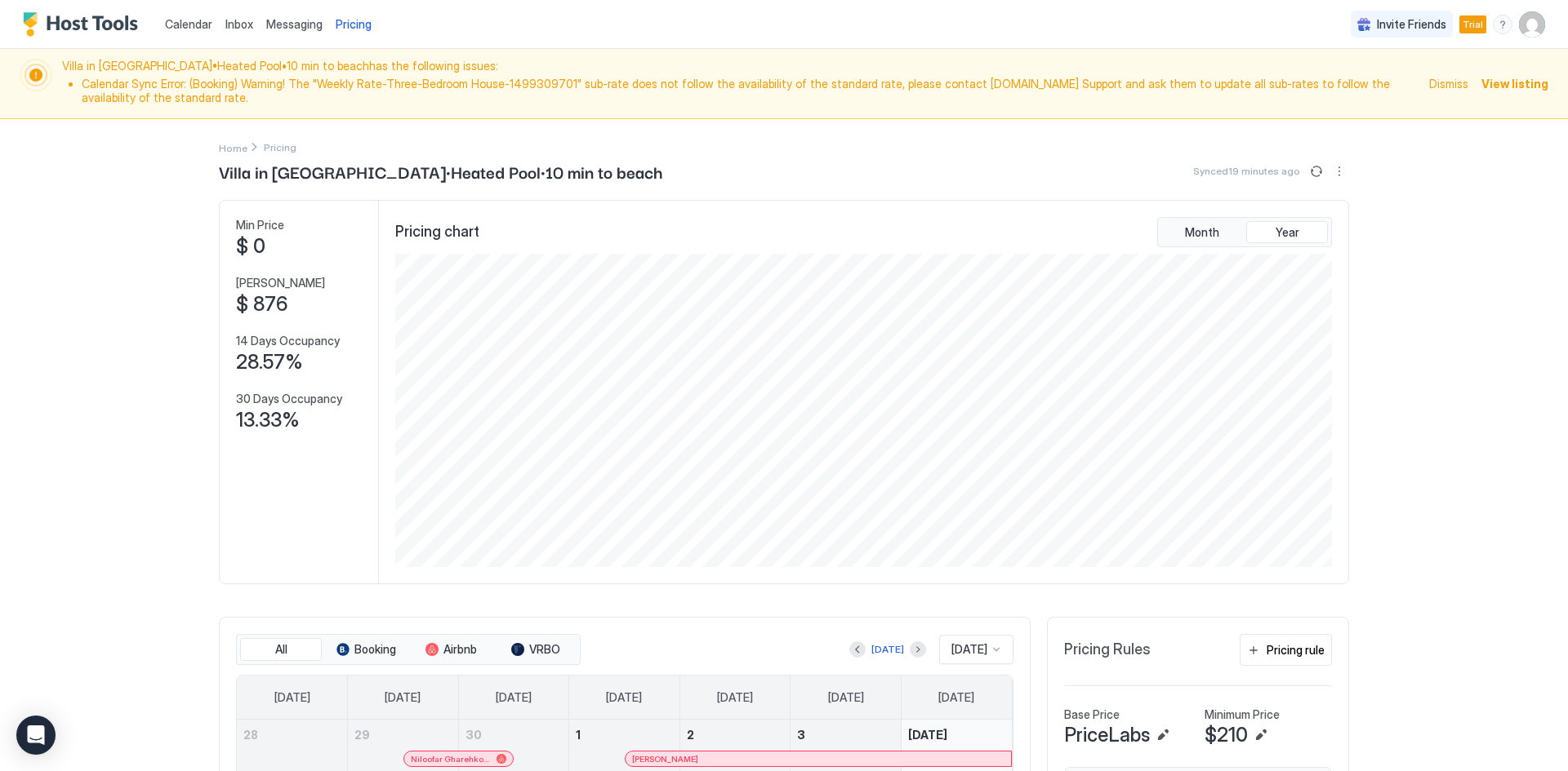
click at [1523, 20] on img "User profile" at bounding box center [1532, 24] width 26 height 26
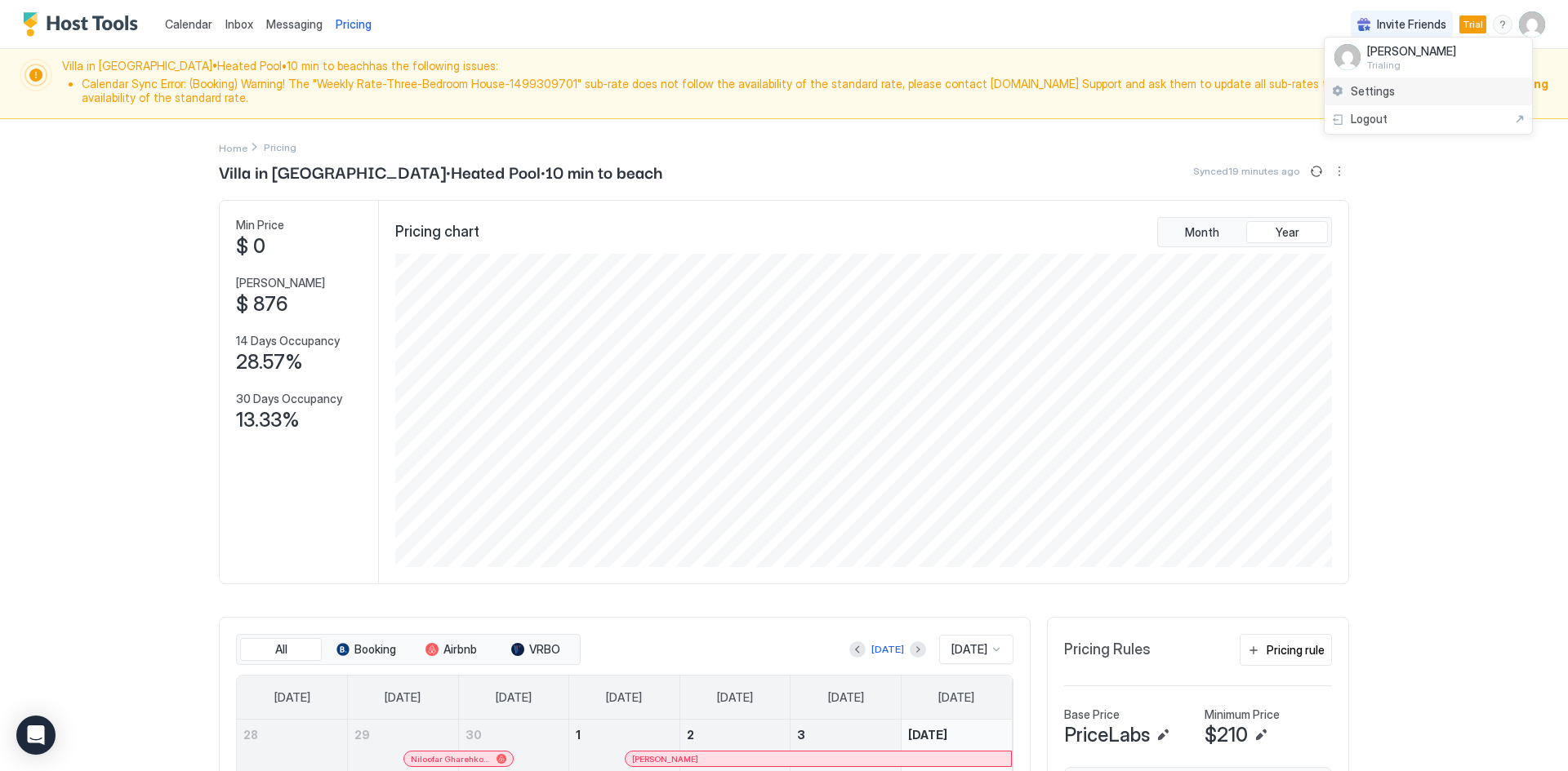
click at [1379, 93] on span "Settings" at bounding box center [1373, 91] width 44 height 15
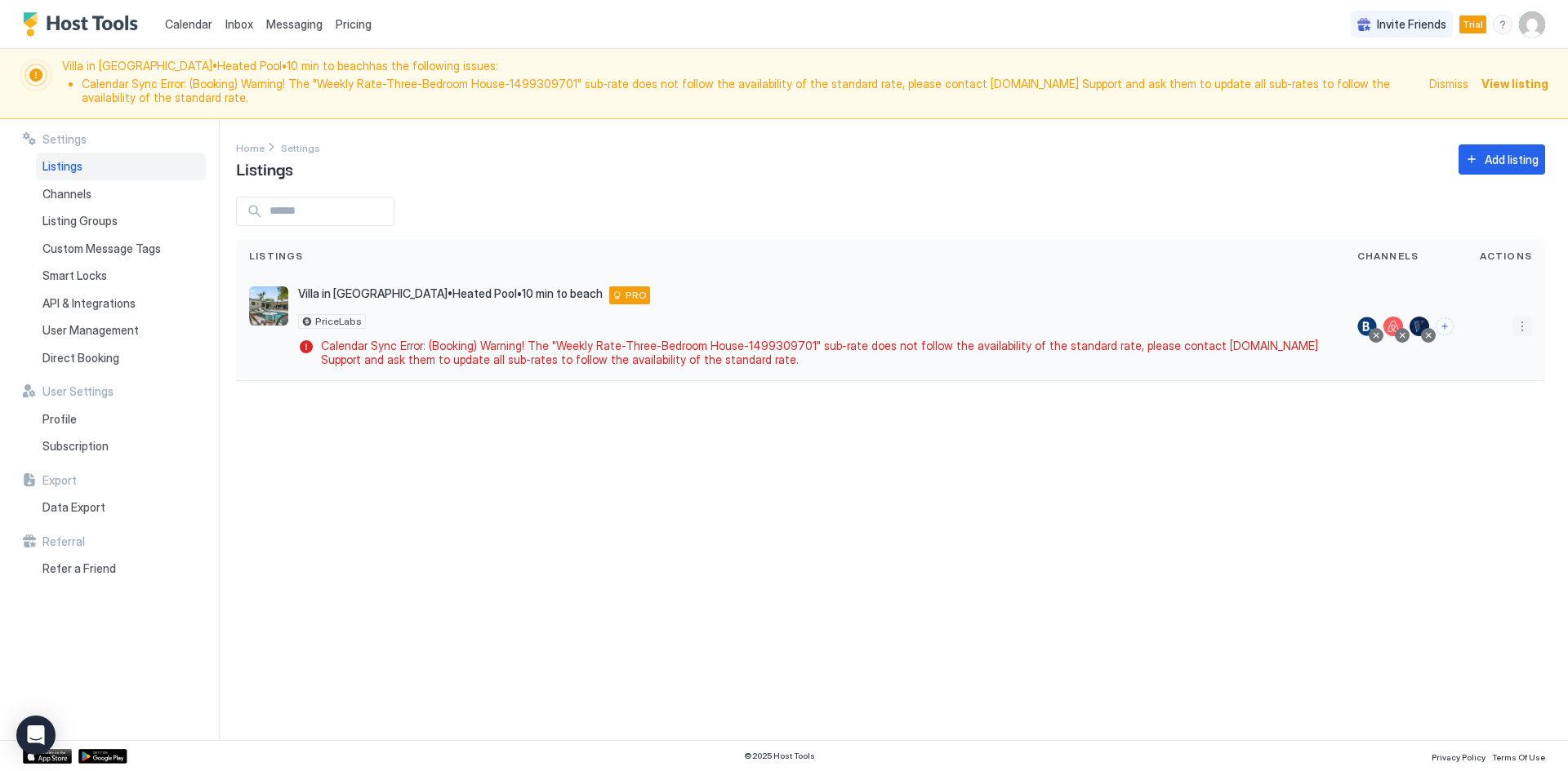
click at [1522, 328] on button "More options" at bounding box center [1522, 326] width 20 height 20
click at [1476, 404] on span "Listing Settings" at bounding box center [1485, 402] width 73 height 12
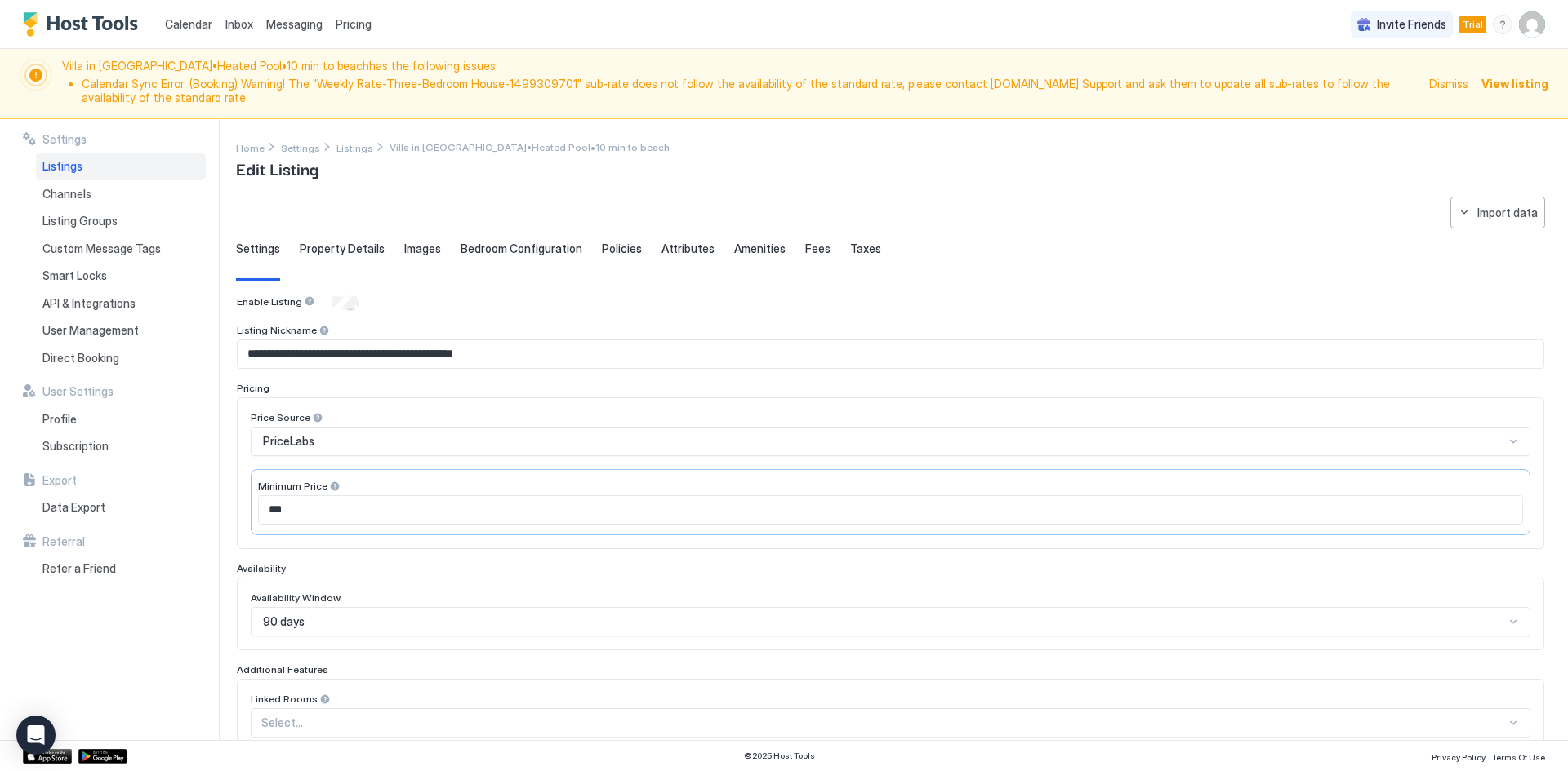
click at [198, 24] on span "Calendar" at bounding box center [189, 24] width 48 height 14
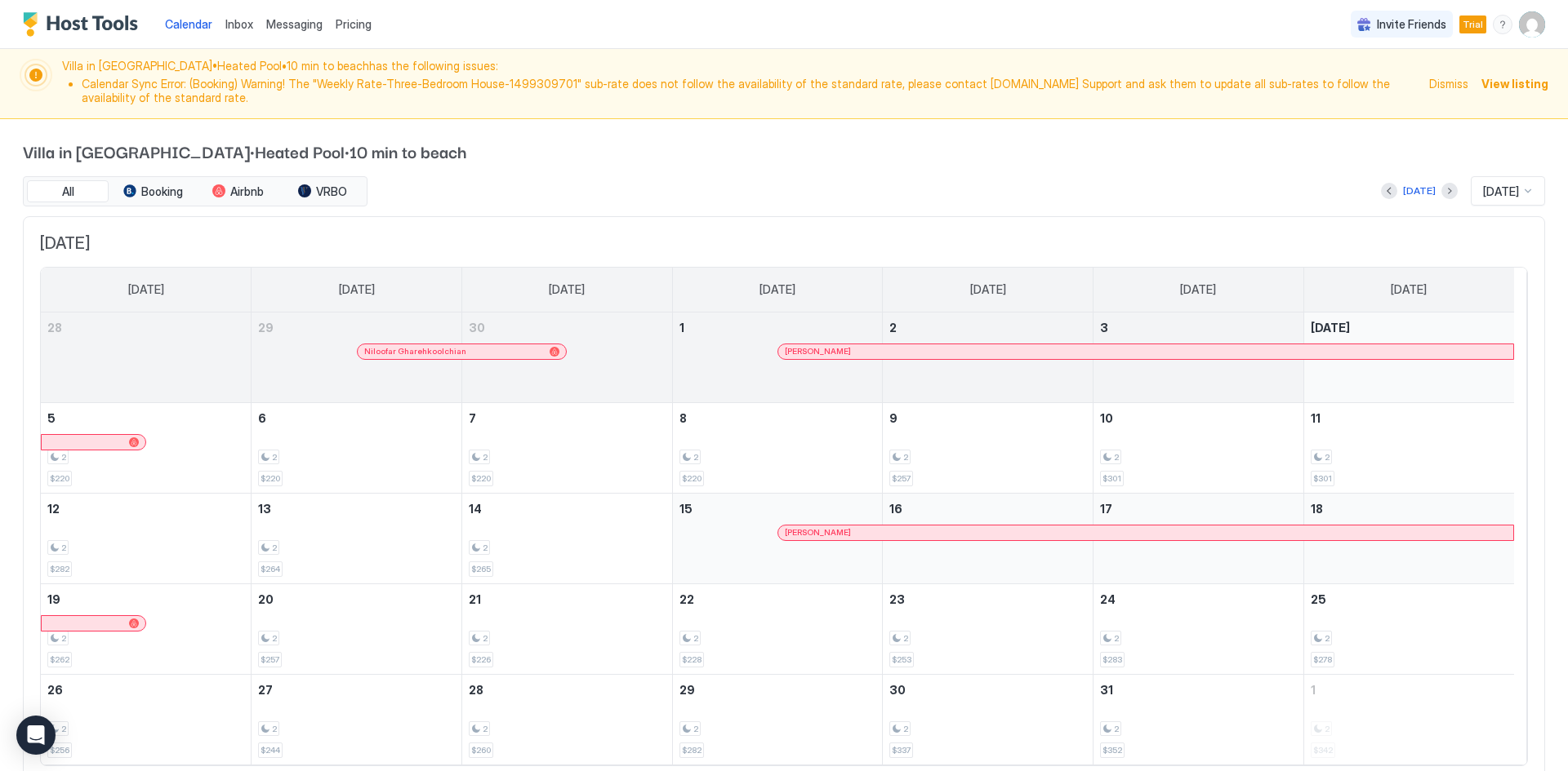
click at [1519, 32] on img "User profile" at bounding box center [1532, 24] width 26 height 26
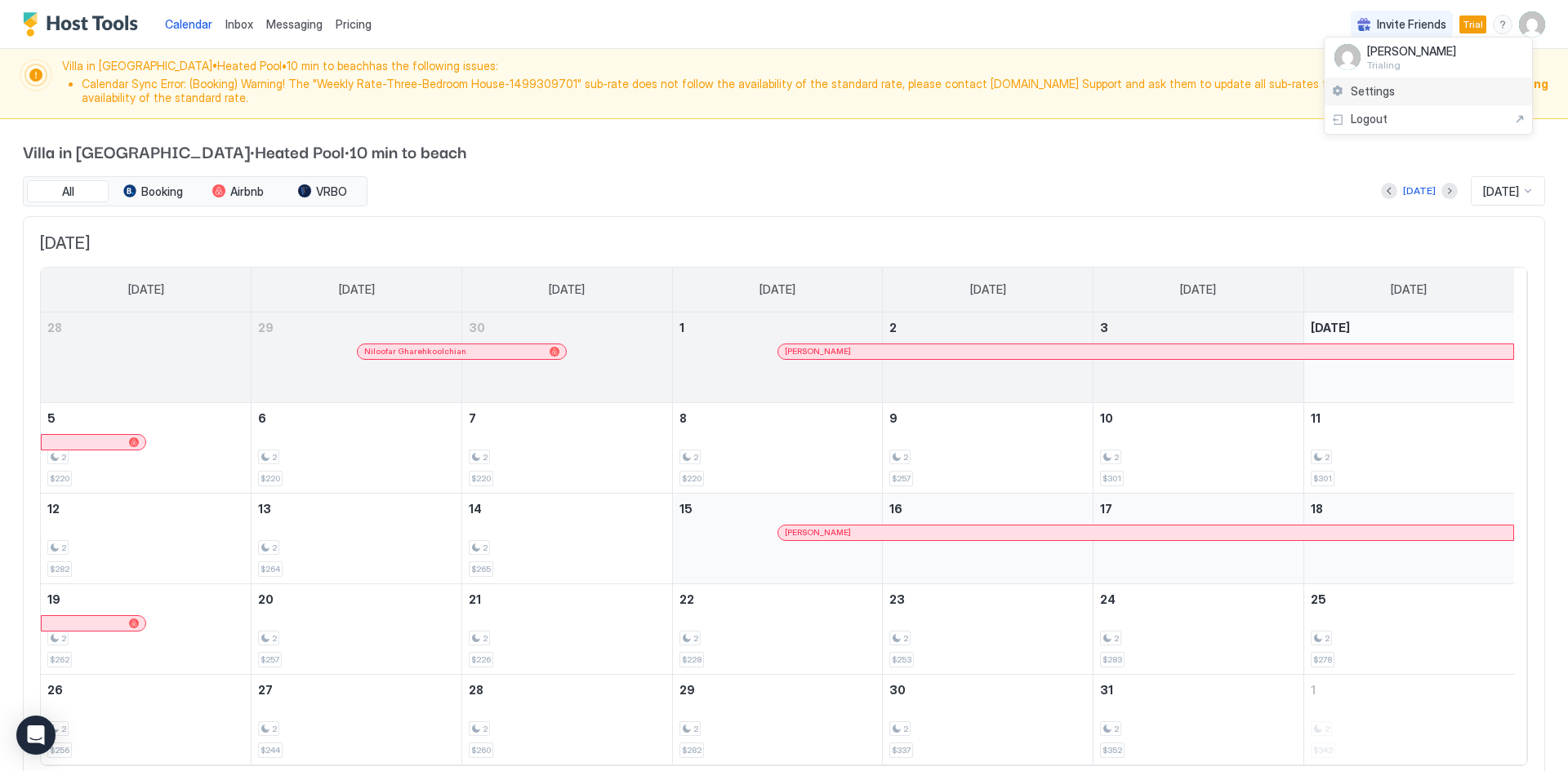
click at [1407, 98] on div "Settings" at bounding box center [1428, 92] width 208 height 29
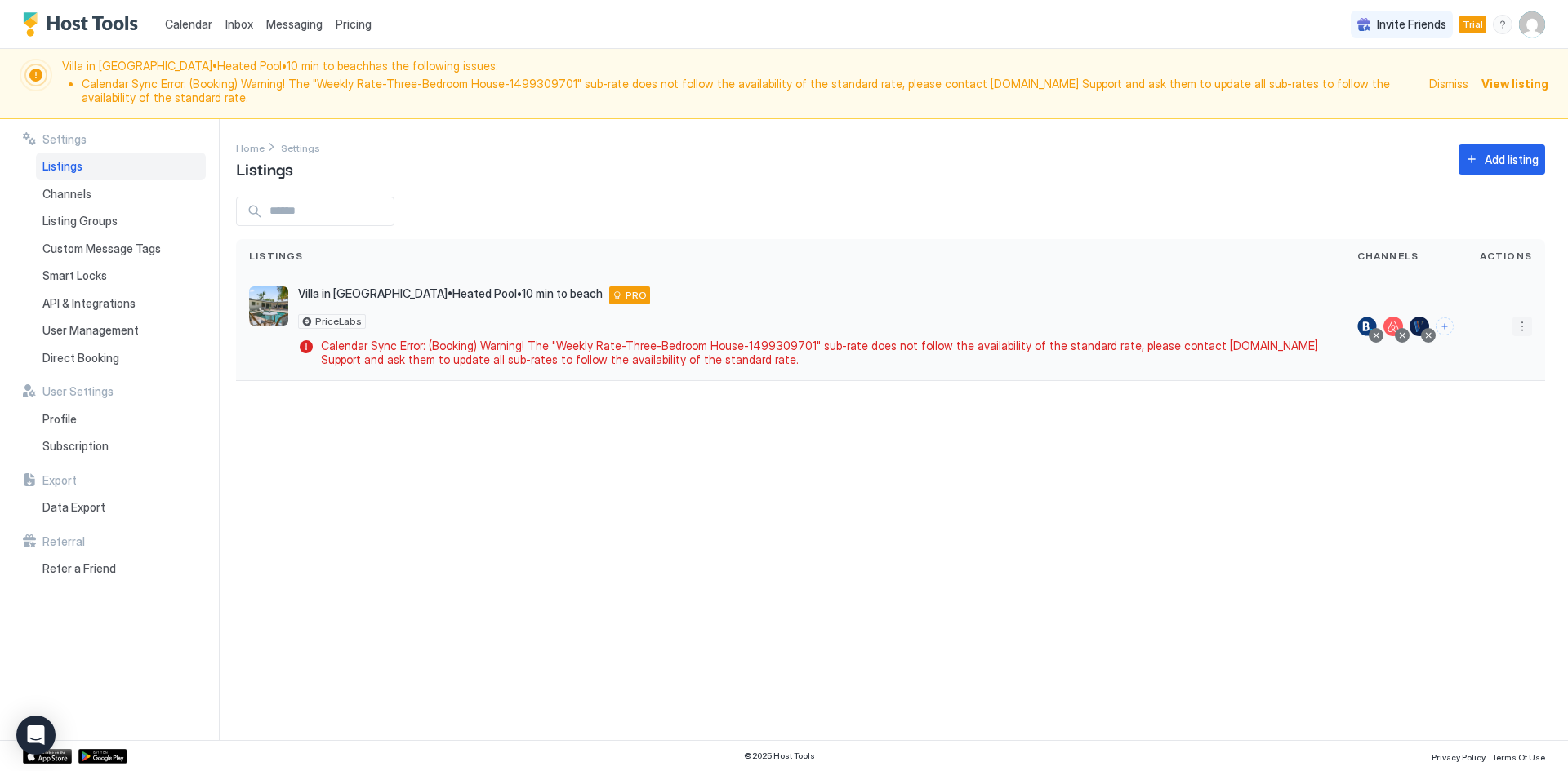
click at [1520, 323] on button "More options" at bounding box center [1522, 326] width 20 height 20
click at [1455, 379] on span "Pricing" at bounding box center [1465, 376] width 33 height 12
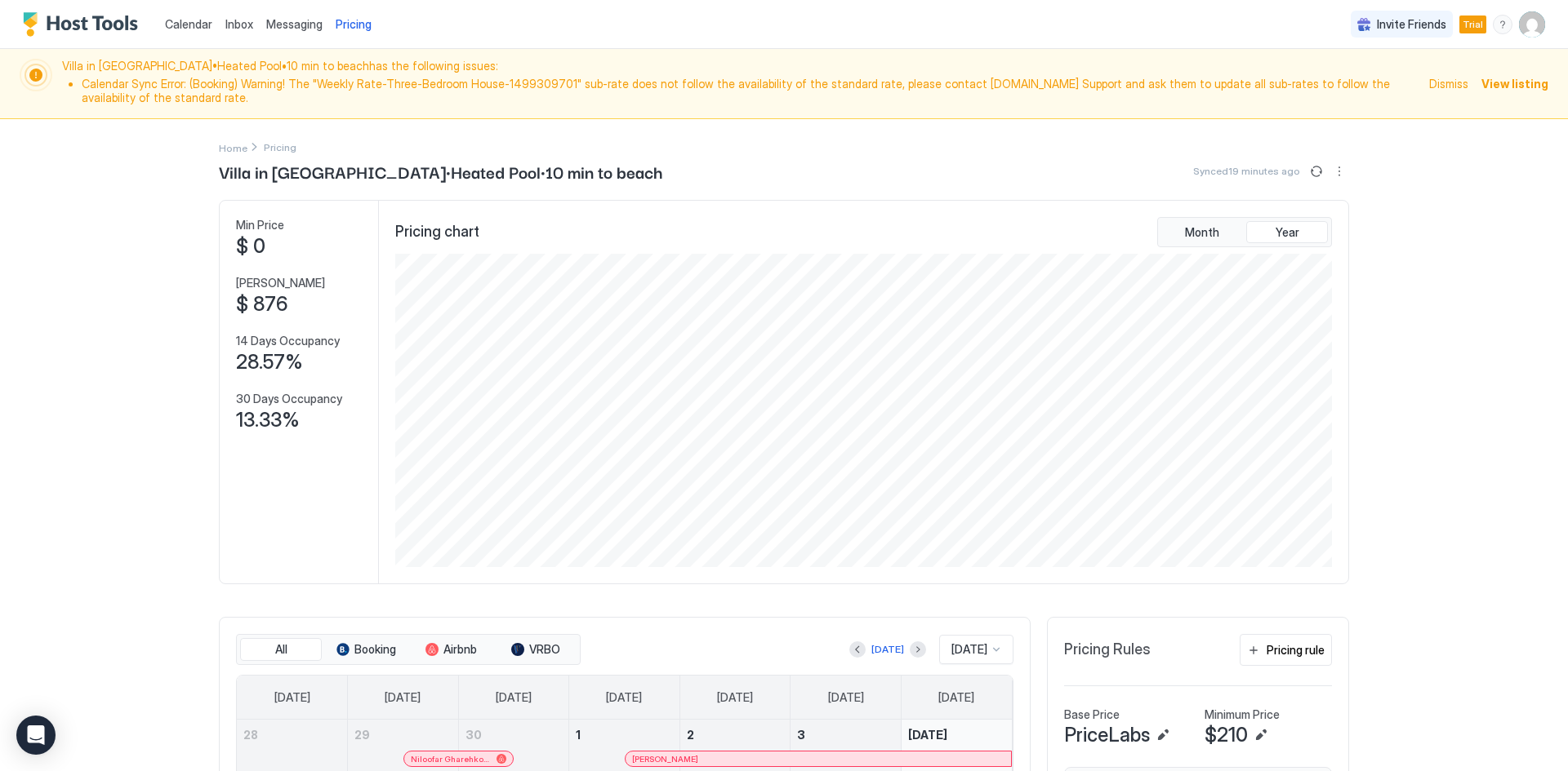
click at [1450, 88] on span "Dismiss" at bounding box center [1448, 84] width 39 height 17
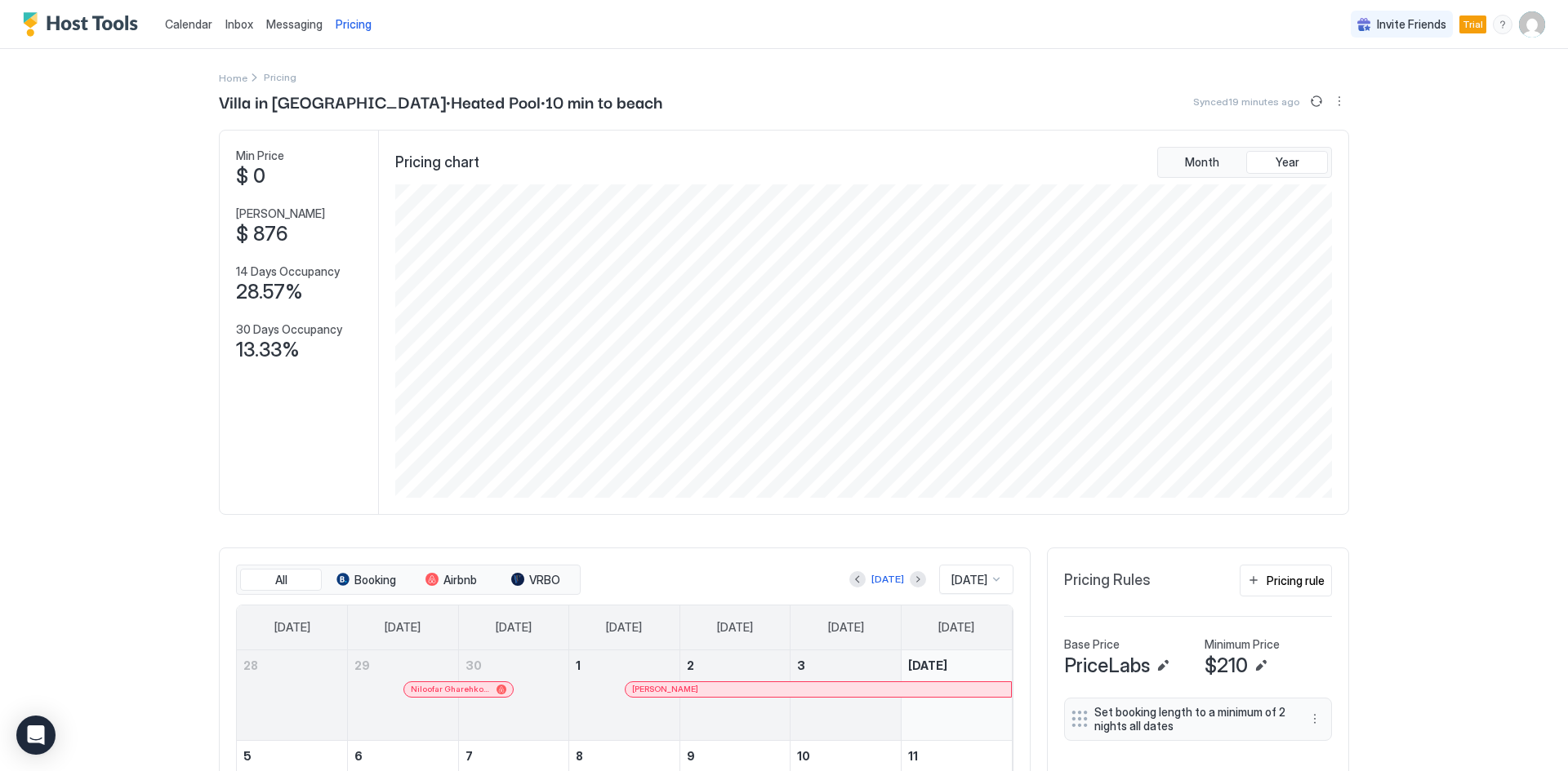
click at [189, 27] on span "Calendar" at bounding box center [189, 24] width 48 height 14
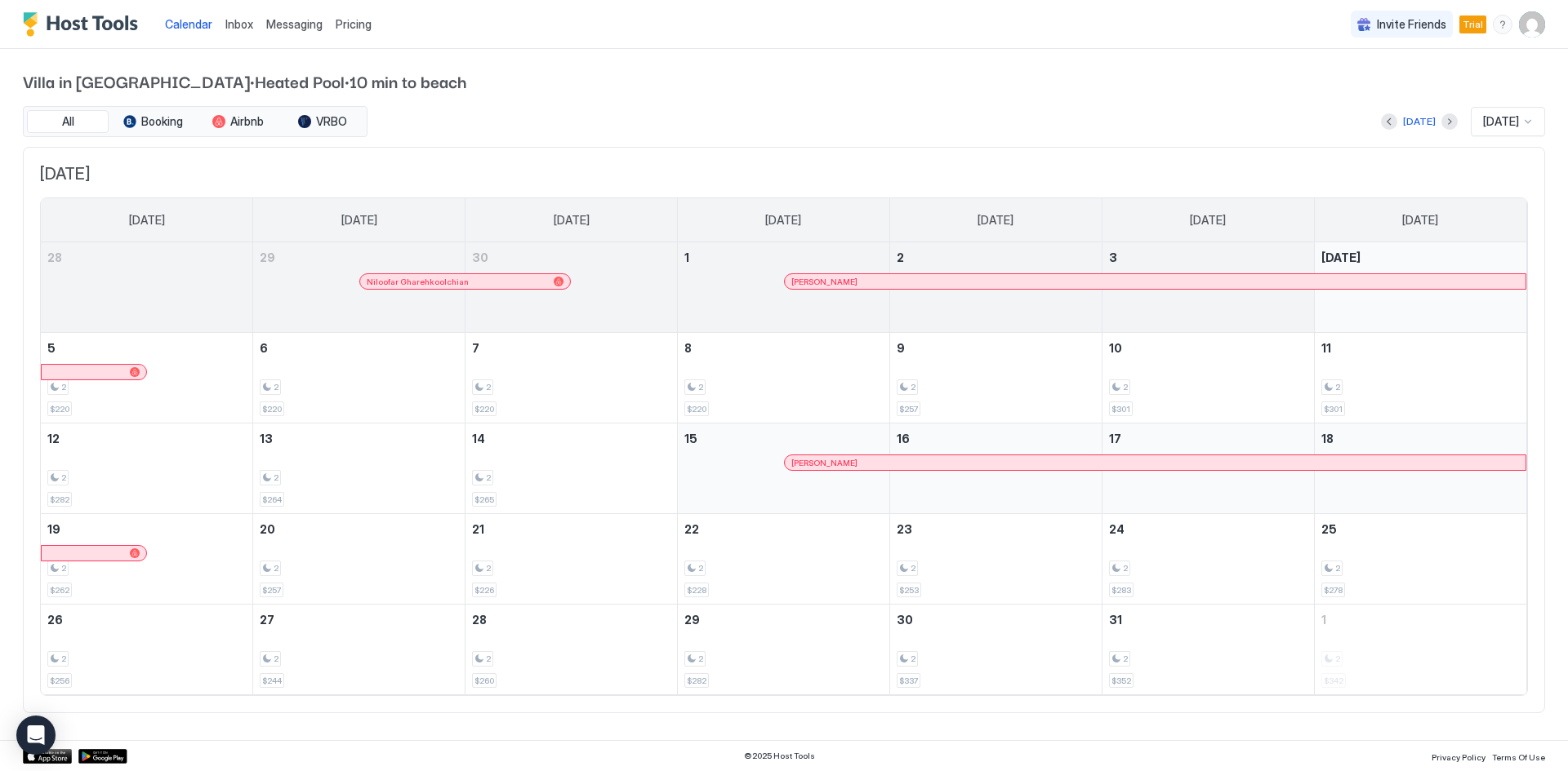
click at [230, 22] on span "Inbox" at bounding box center [240, 24] width 28 height 14
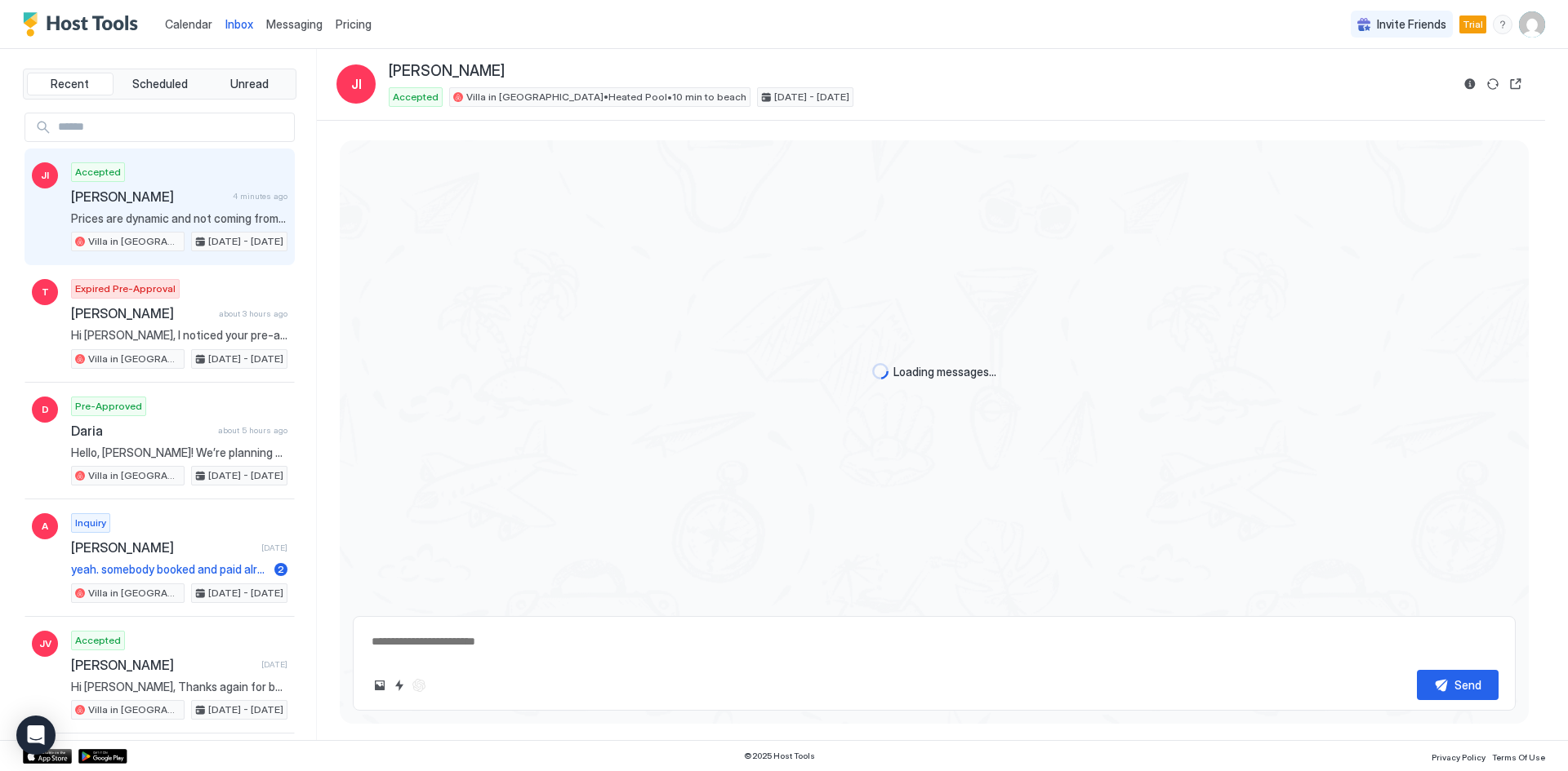
type textarea "*"
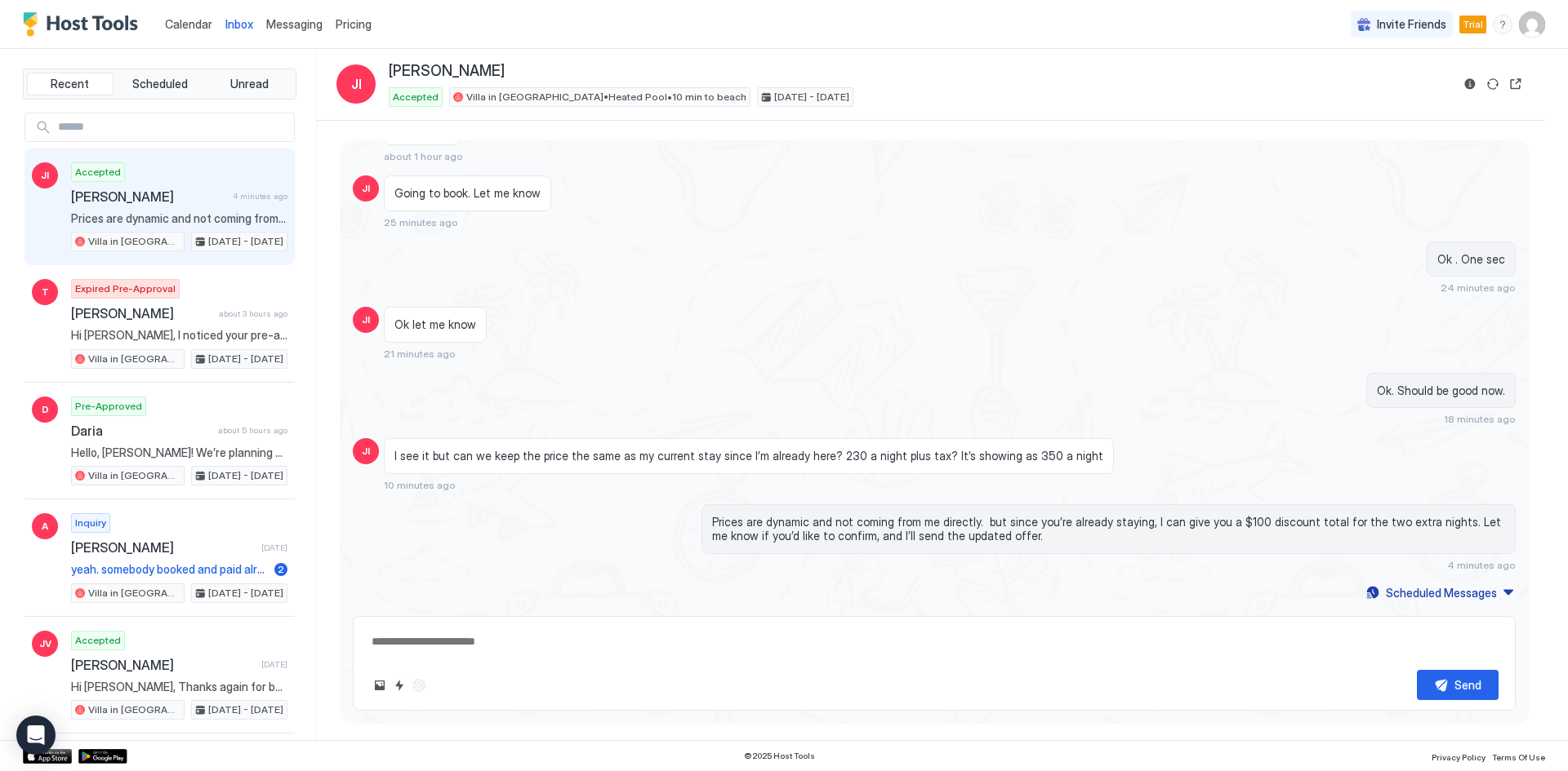
click at [272, 22] on span "Messaging" at bounding box center [294, 24] width 56 height 14
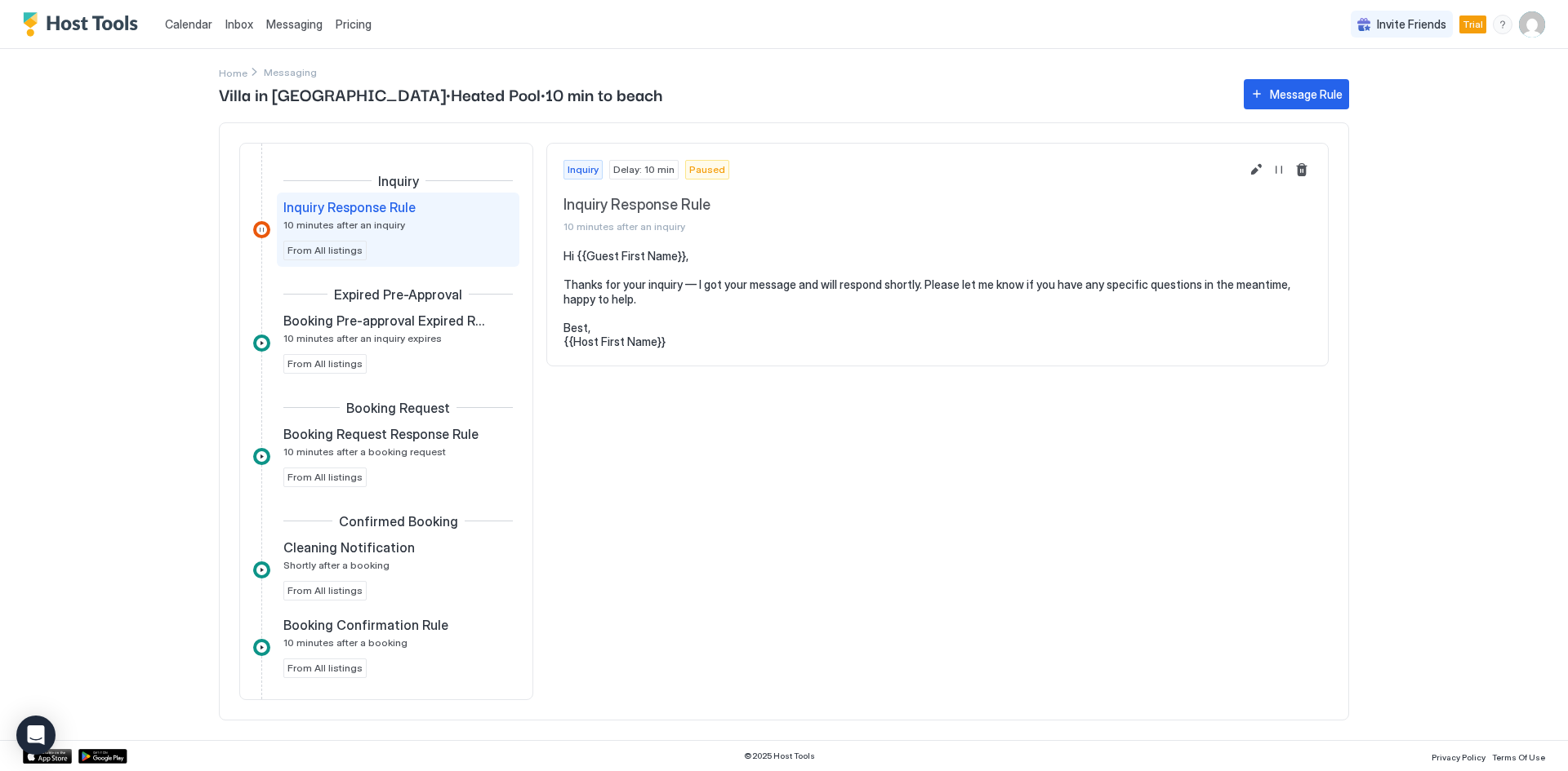
click at [1533, 28] on img "User profile" at bounding box center [1532, 24] width 26 height 26
click at [1427, 92] on div "Settings" at bounding box center [1441, 92] width 208 height 29
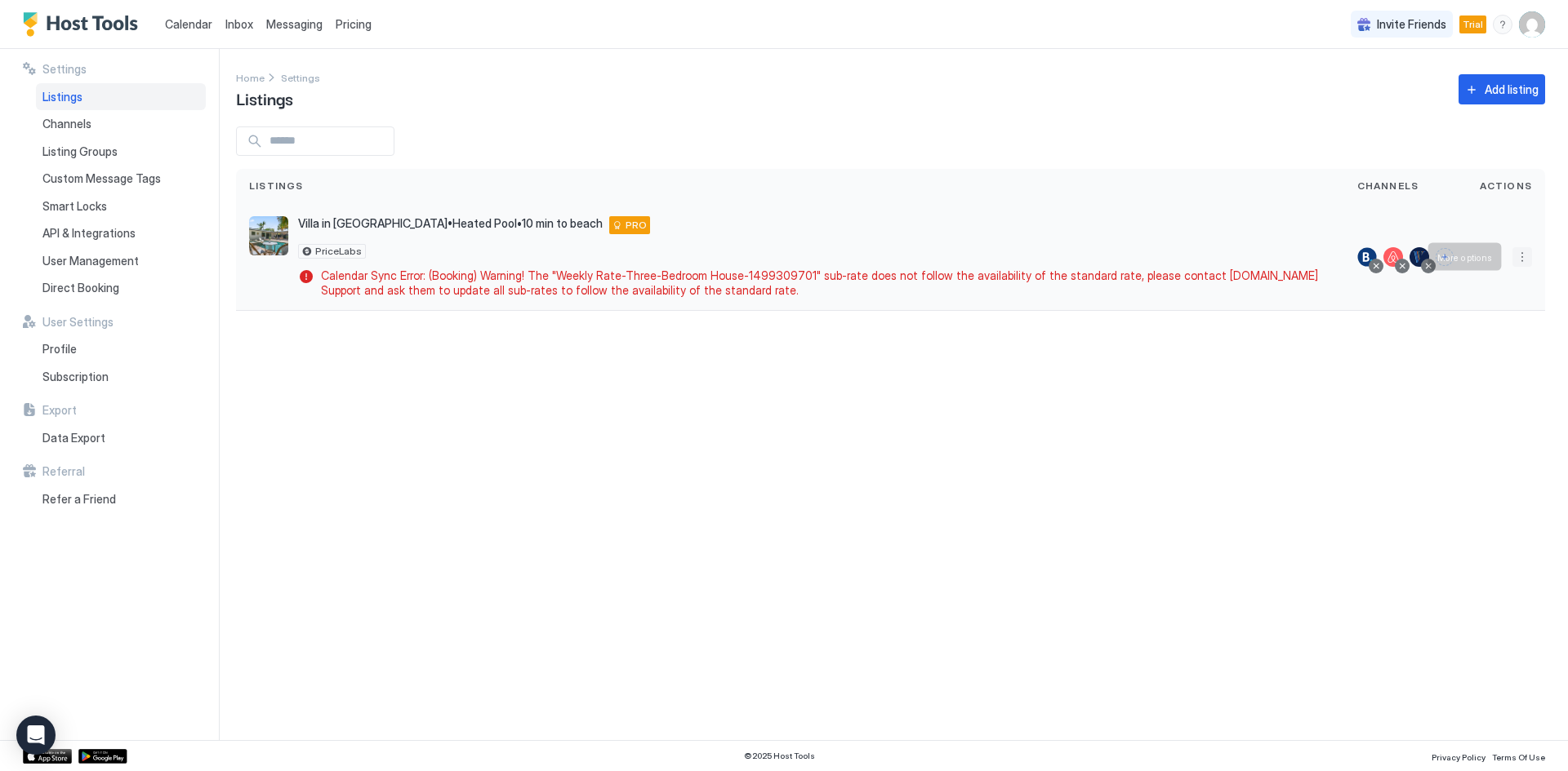
click at [1522, 258] on button "More options" at bounding box center [1522, 257] width 20 height 20
click at [1504, 307] on div "Pricing" at bounding box center [1480, 306] width 112 height 26
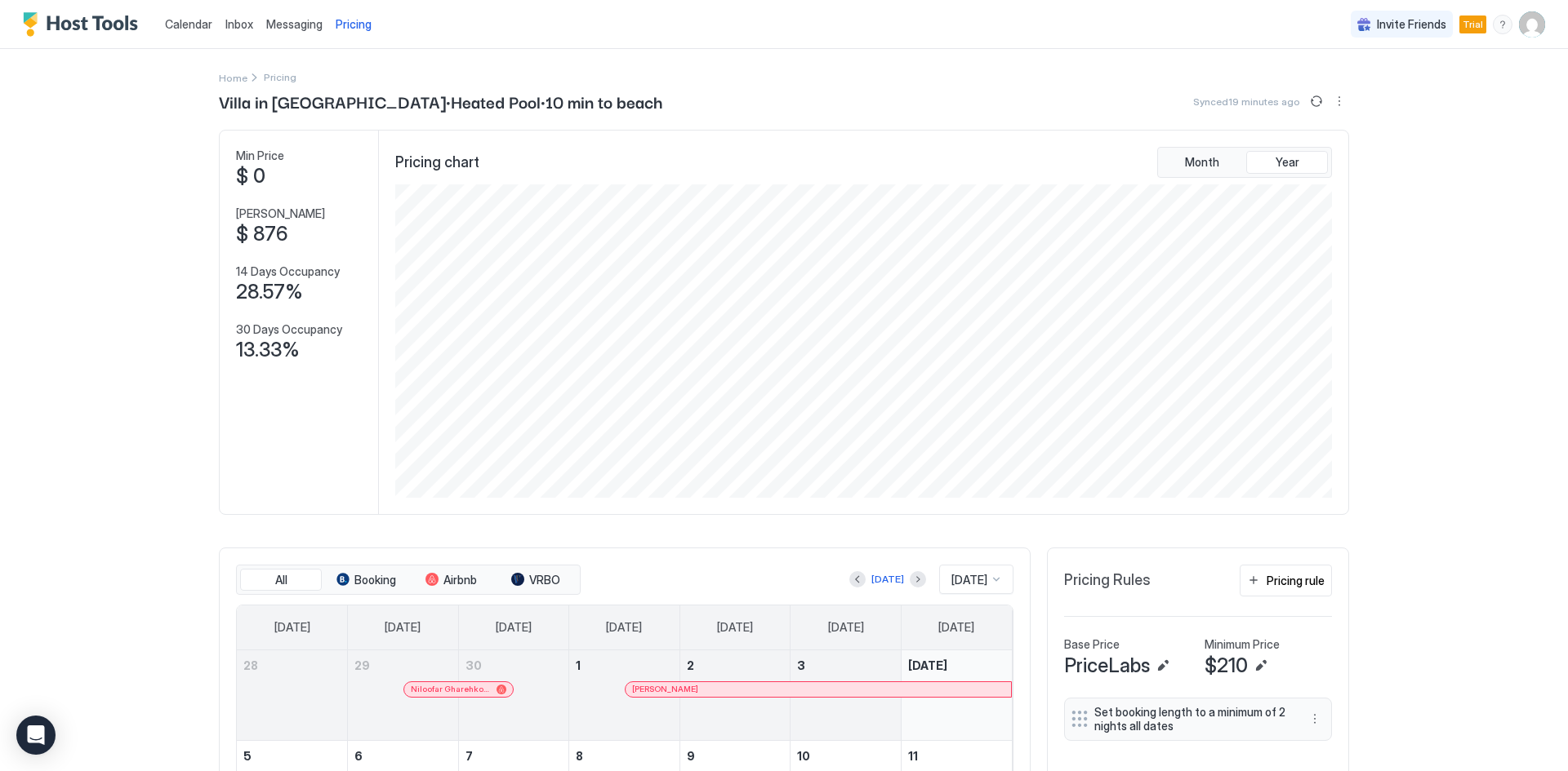
scroll to position [218, 0]
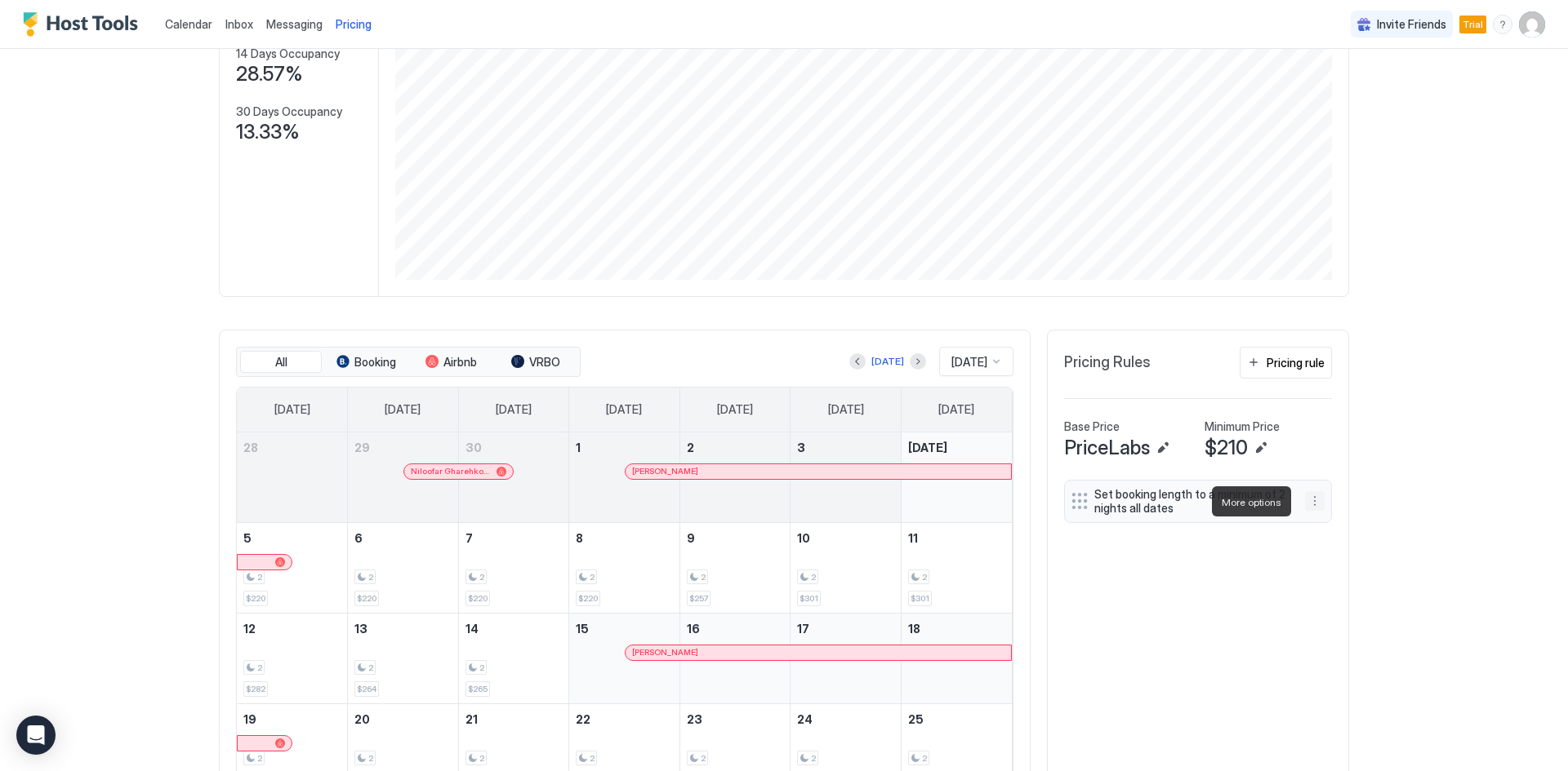
click at [1311, 502] on button "More options" at bounding box center [1315, 500] width 20 height 20
click at [1315, 522] on div "Edit" at bounding box center [1325, 525] width 36 height 12
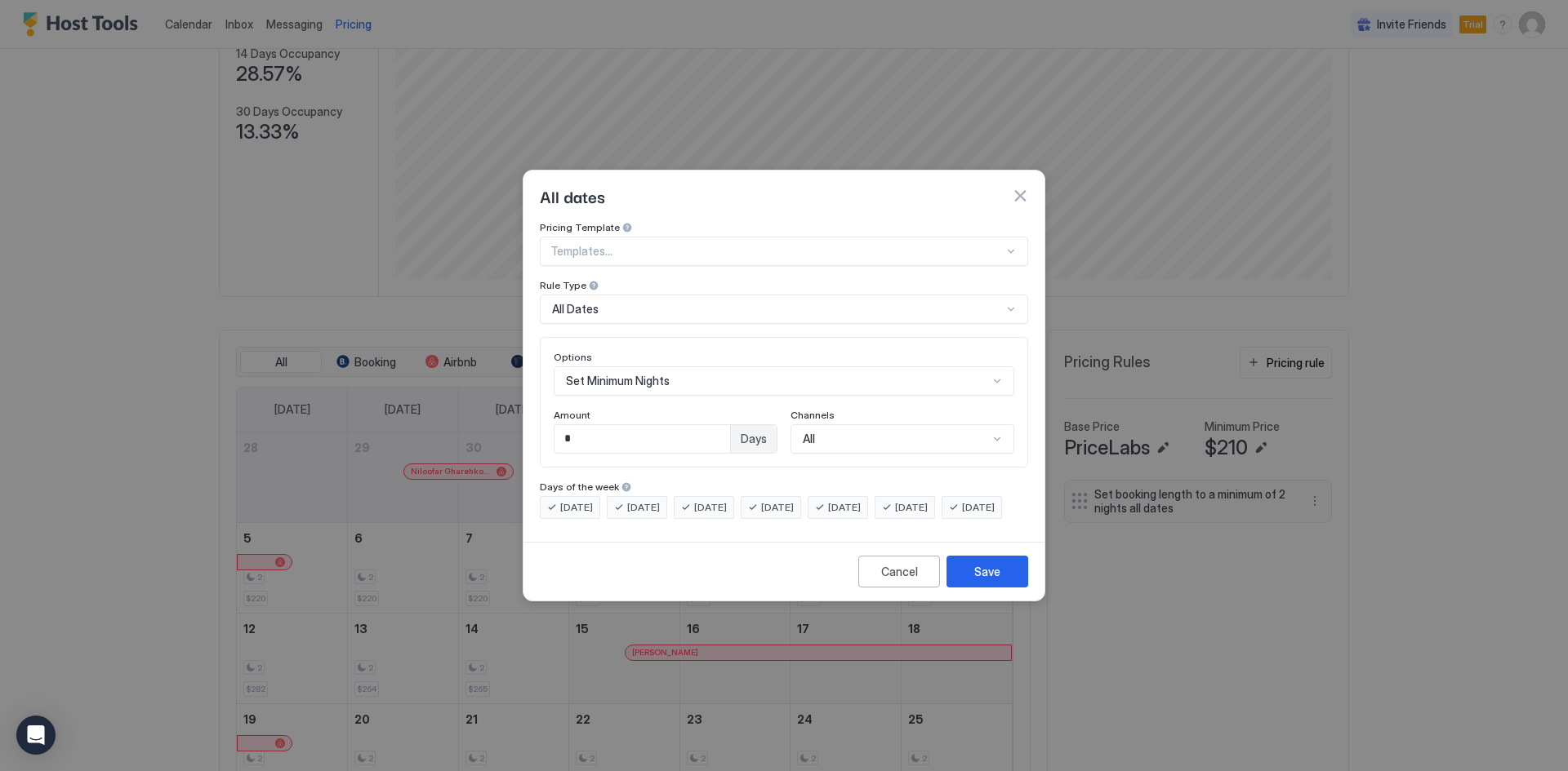
click at [574, 425] on input "*" at bounding box center [642, 439] width 176 height 28
type input "*"
click at [1002, 586] on button "Save" at bounding box center [987, 571] width 81 height 32
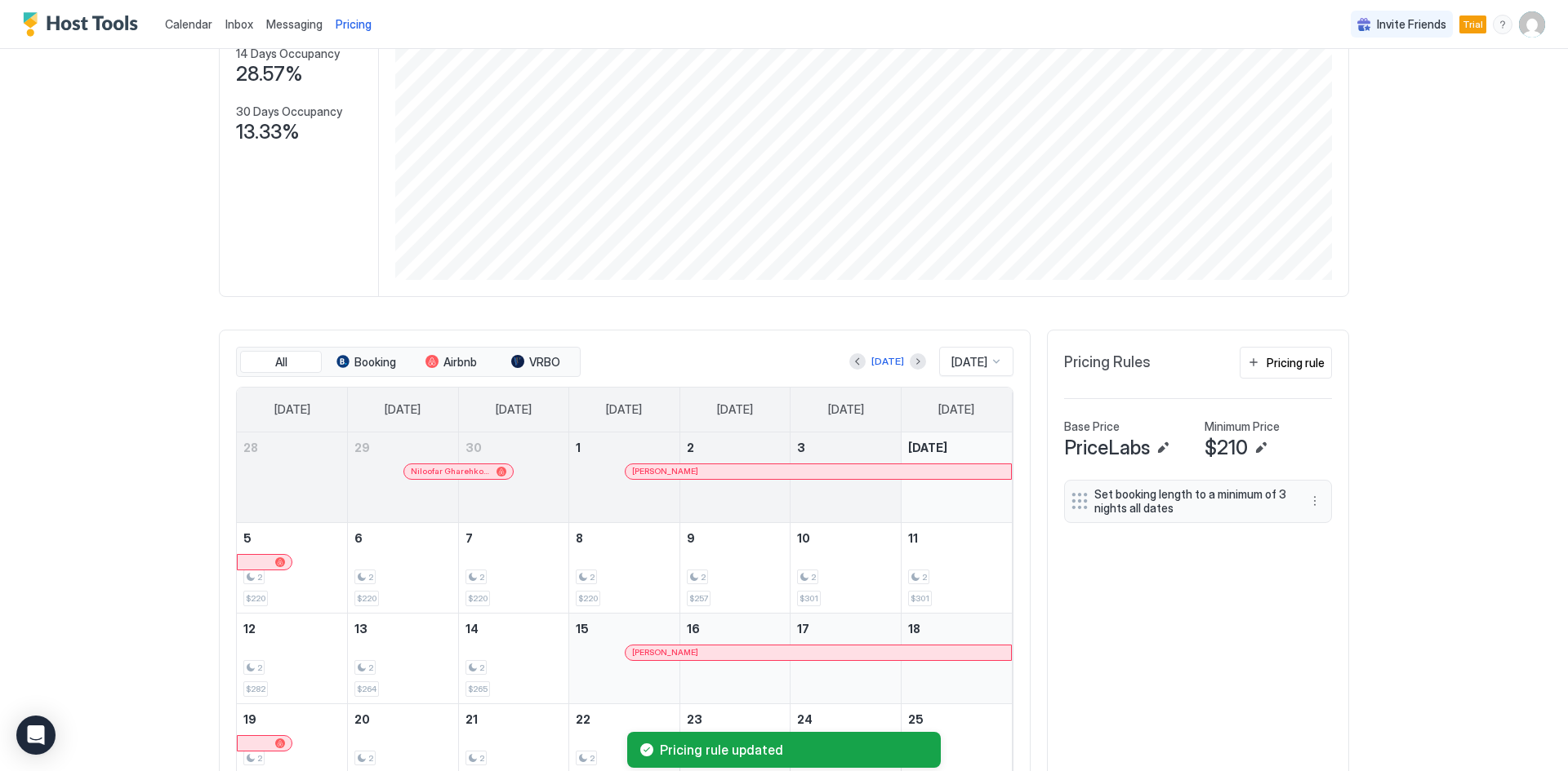
drag, startPoint x: 1168, startPoint y: 657, endPoint x: 1172, endPoint y: 686, distance: 29.3
click at [1172, 686] on div "Set booking length to a minimum of 3 nights all dates To pick up a draggable it…" at bounding box center [1198, 683] width 268 height 406
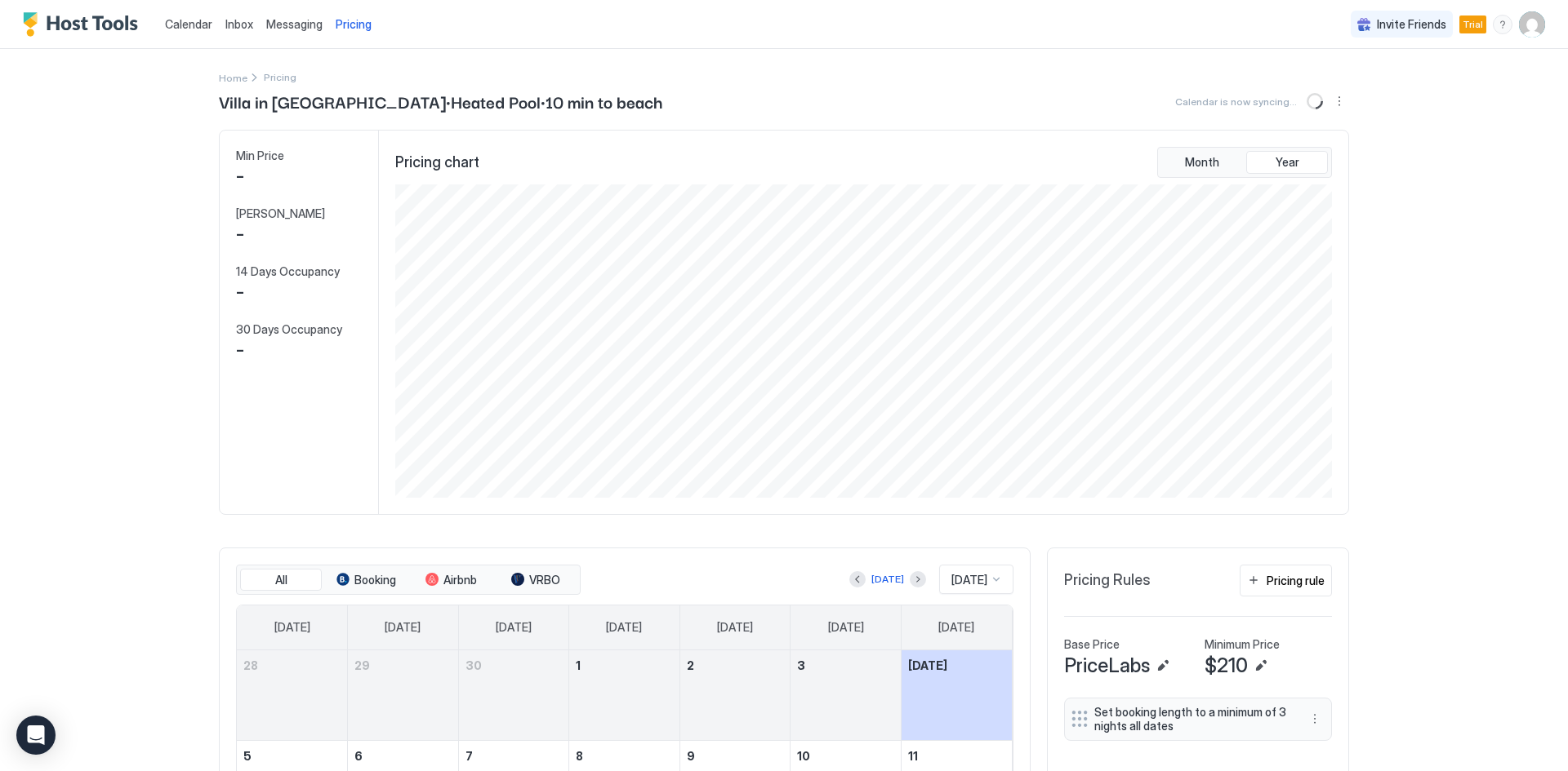
scroll to position [314, 940]
